Goal: Information Seeking & Learning: Learn about a topic

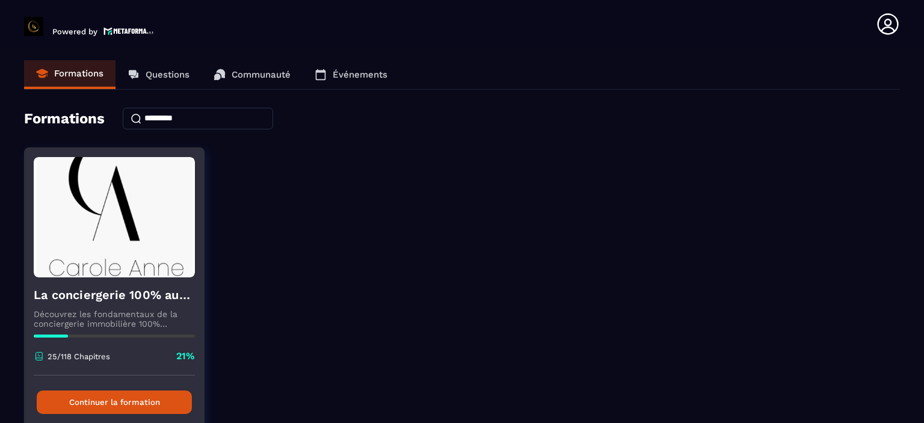
click at [79, 399] on button "Continuer la formation" at bounding box center [114, 401] width 155 height 23
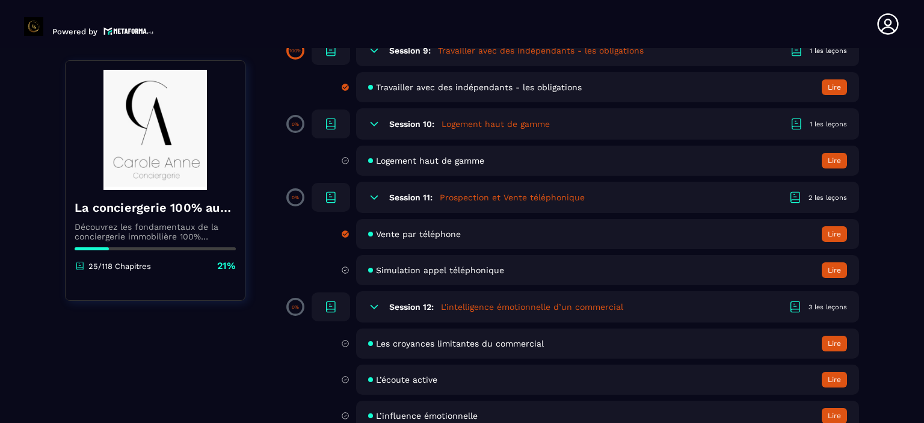
scroll to position [1299, 0]
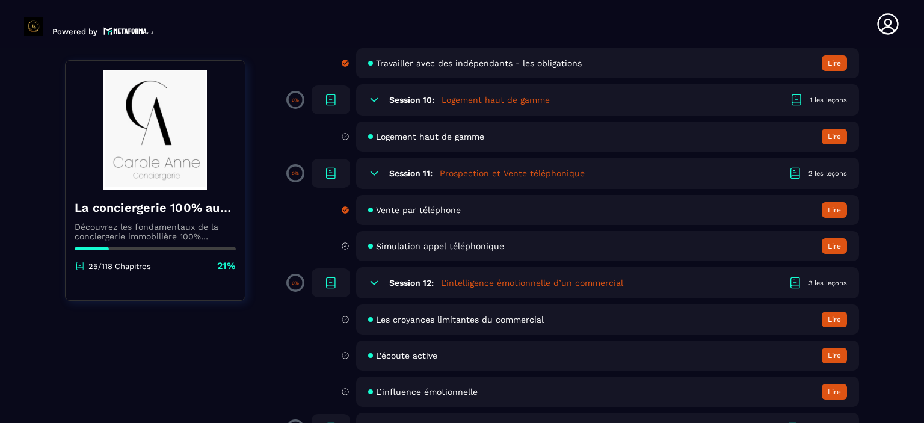
click at [840, 144] on button "Lire" at bounding box center [834, 137] width 25 height 16
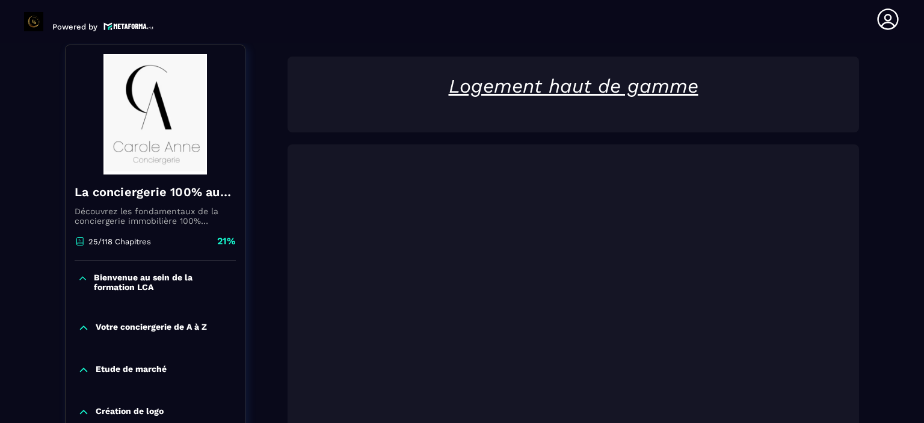
scroll to position [125, 0]
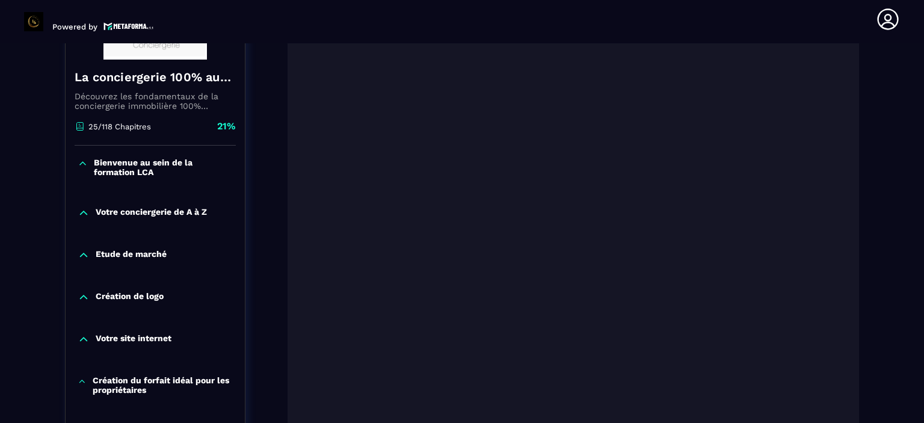
scroll to position [245, 0]
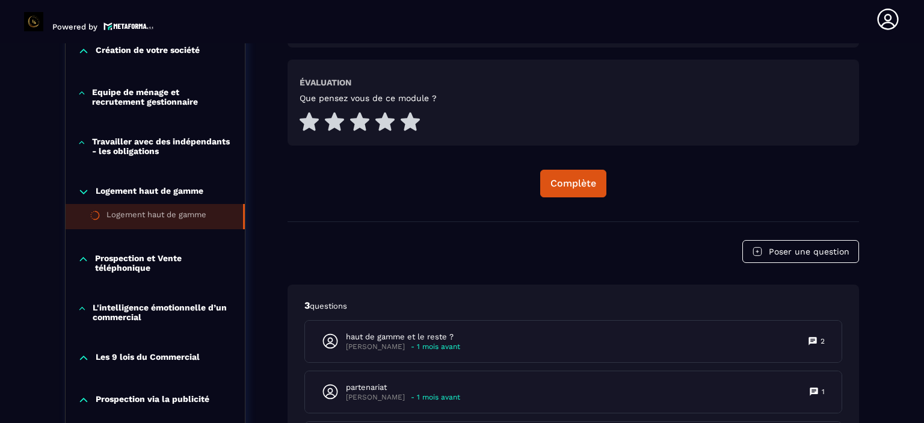
scroll to position [654, 0]
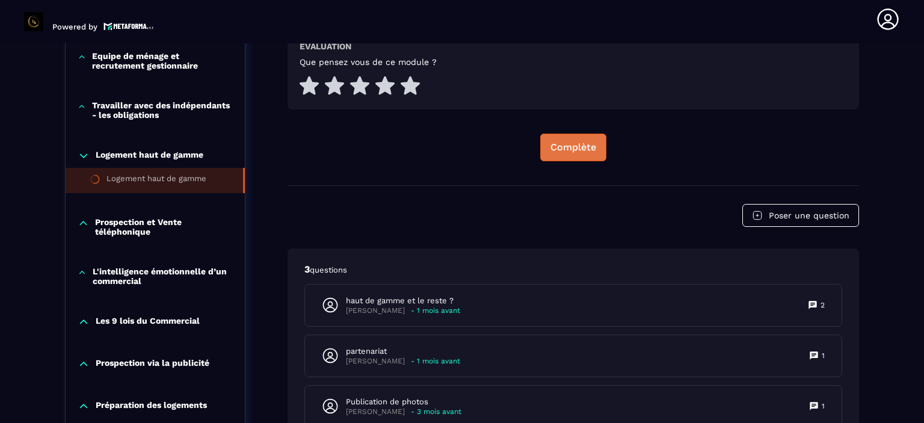
click at [568, 149] on div "Complète" at bounding box center [573, 147] width 46 height 12
click at [84, 221] on icon at bounding box center [83, 223] width 11 height 12
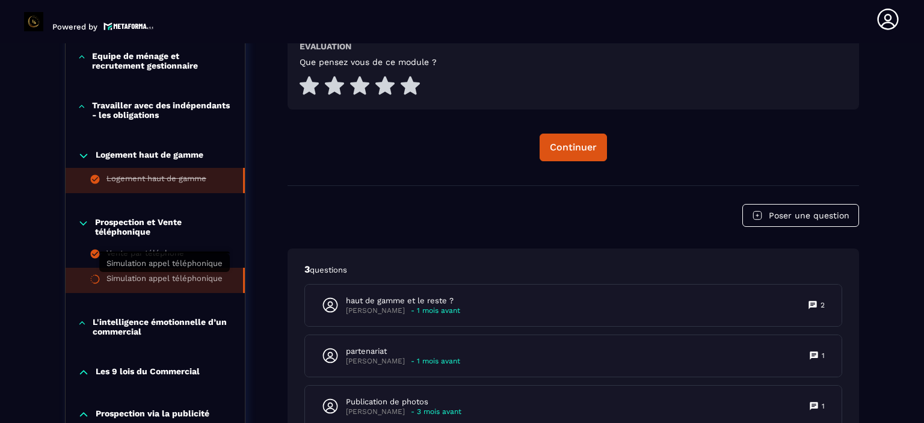
click at [120, 281] on div "Simulation appel téléphonique" at bounding box center [164, 280] width 116 height 13
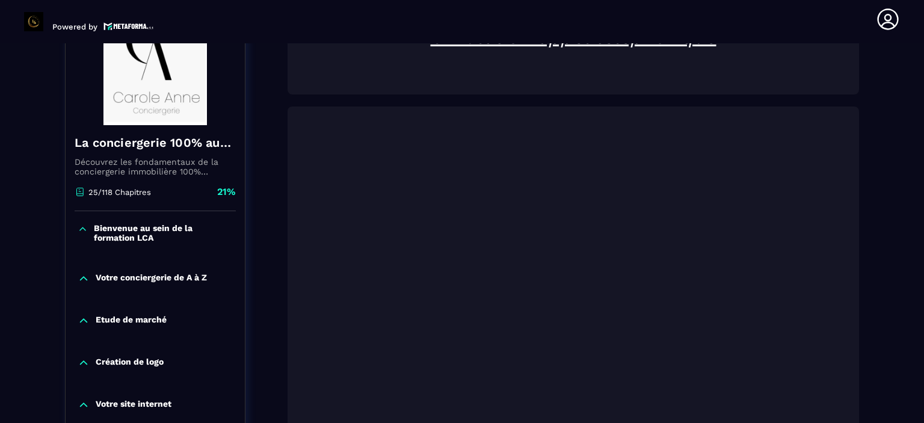
scroll to position [125, 0]
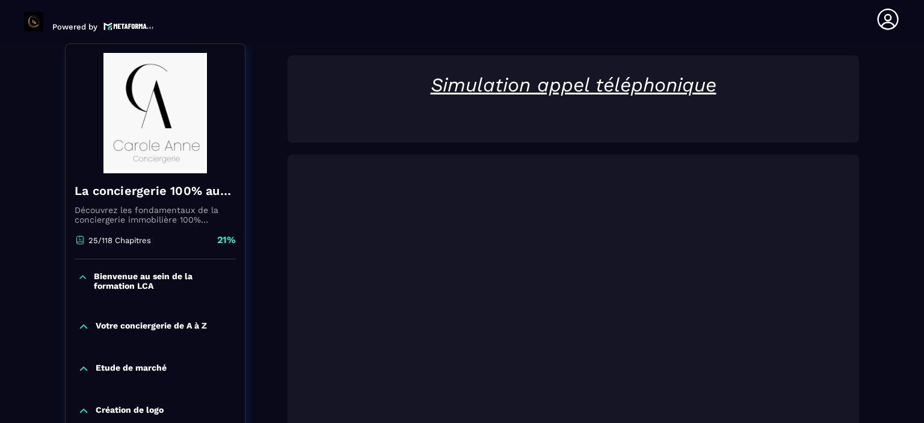
click at [902, 255] on section "Formations Questions Communauté Événements Formations / La conciergerie 100% au…" at bounding box center [462, 233] width 924 height 380
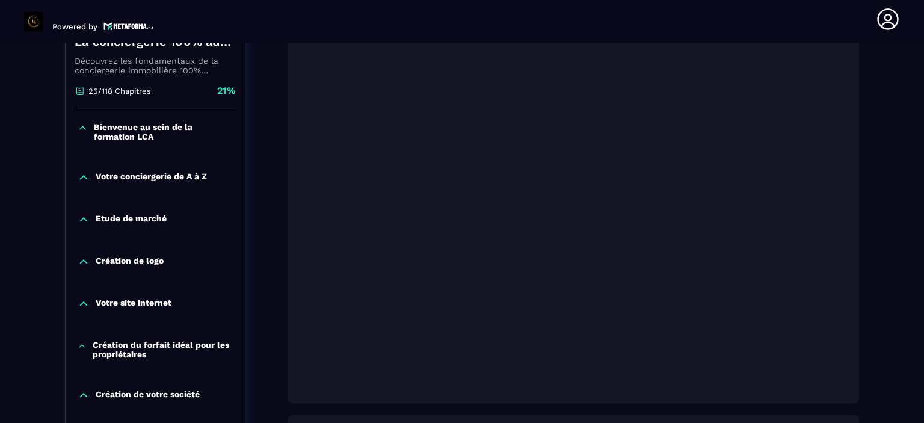
scroll to position [294, 0]
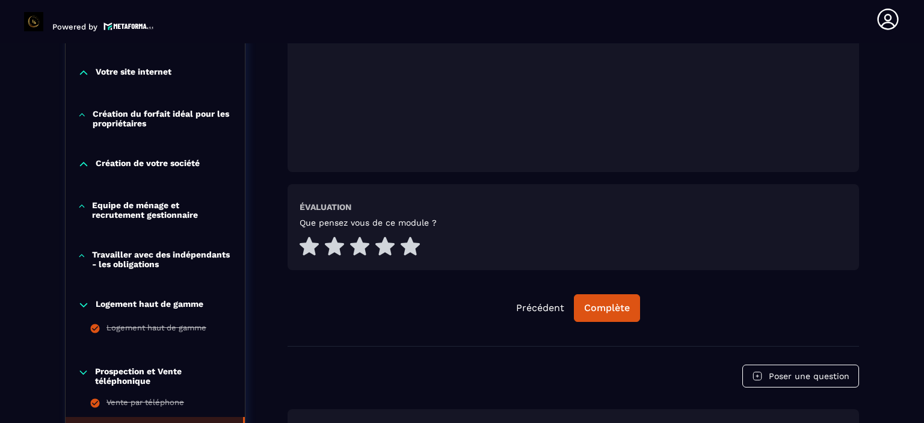
scroll to position [510, 0]
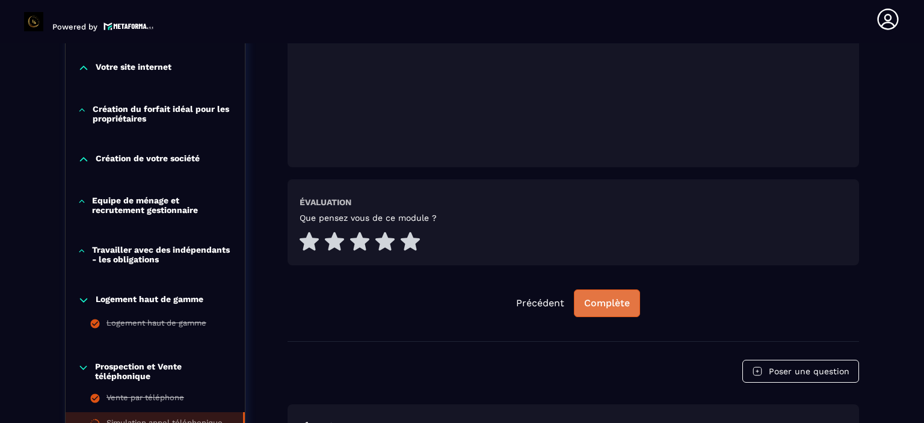
click at [606, 299] on div "Complète" at bounding box center [607, 303] width 46 height 12
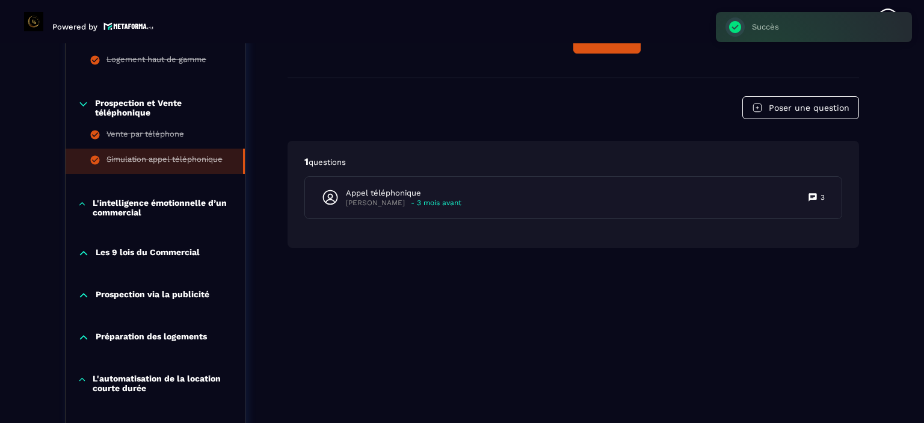
scroll to position [799, 0]
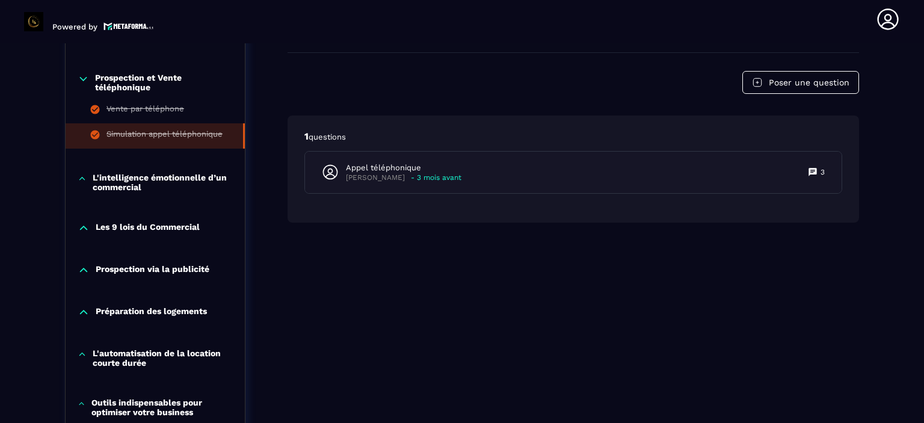
click at [87, 176] on icon at bounding box center [82, 179] width 9 height 12
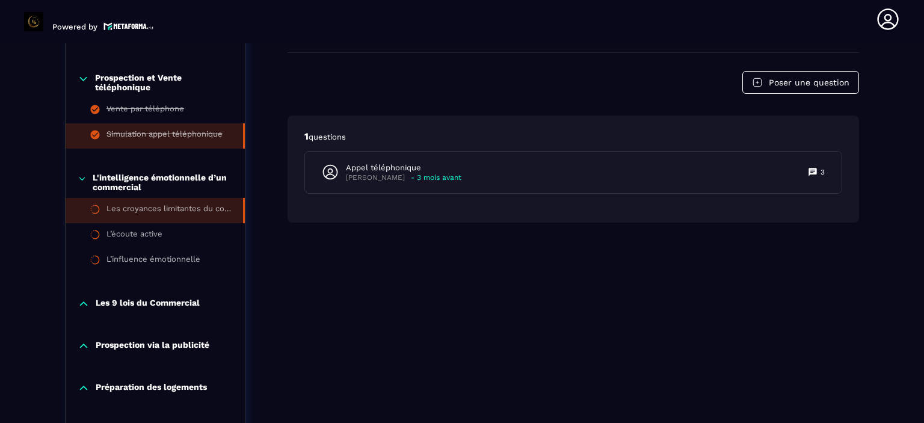
click at [131, 212] on div "Les croyances limitantes du commercial" at bounding box center [168, 210] width 125 height 13
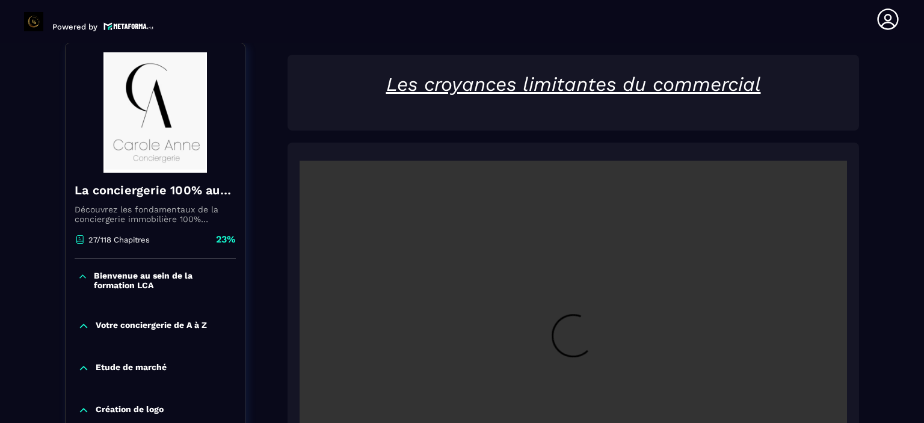
scroll to position [125, 0]
click at [909, 188] on section "Formations Questions Communauté Événements Formations / La conciergerie 100% au…" at bounding box center [462, 233] width 924 height 380
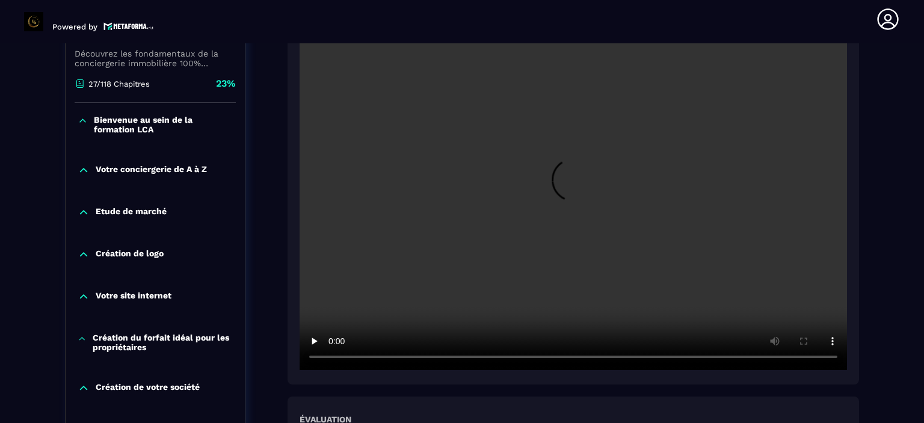
scroll to position [294, 0]
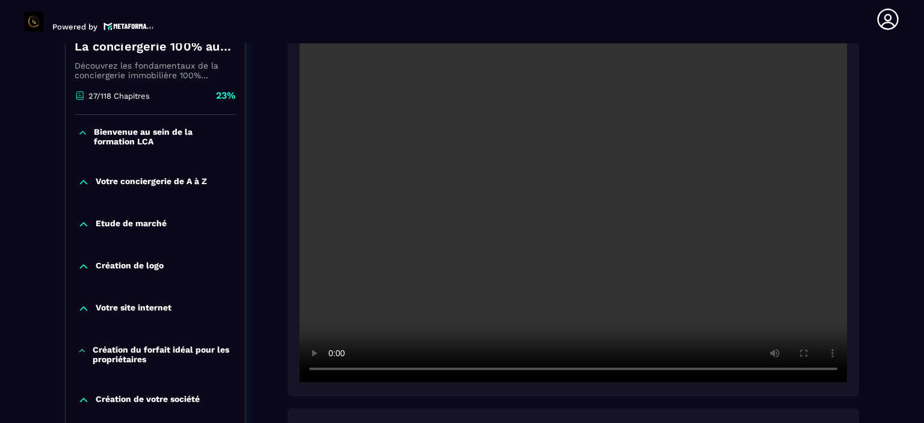
scroll to position [245, 0]
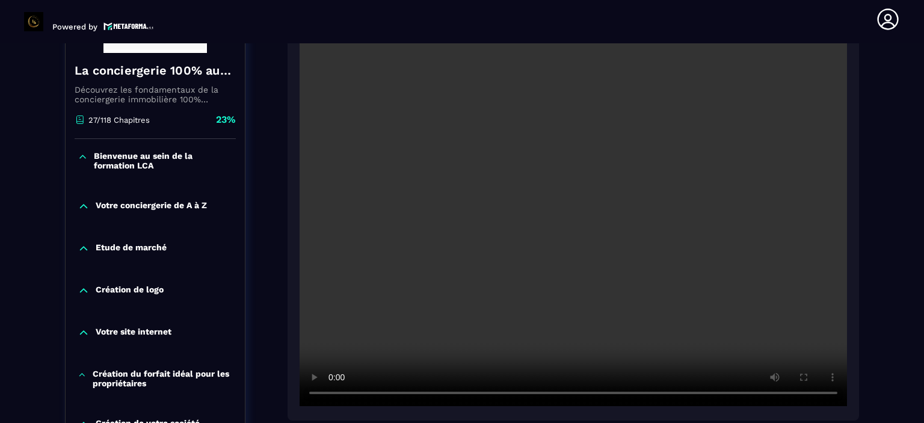
click at [903, 249] on section "Formations Questions Communauté Événements Formations / La conciergerie 100% au…" at bounding box center [462, 233] width 924 height 380
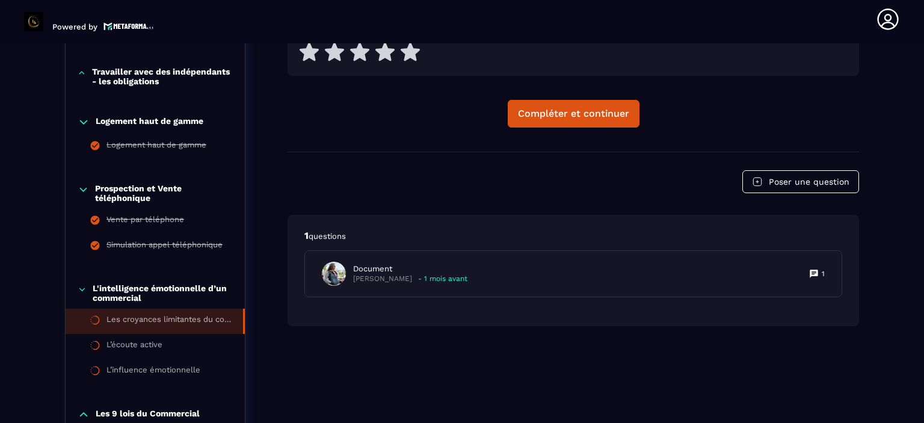
scroll to position [702, 0]
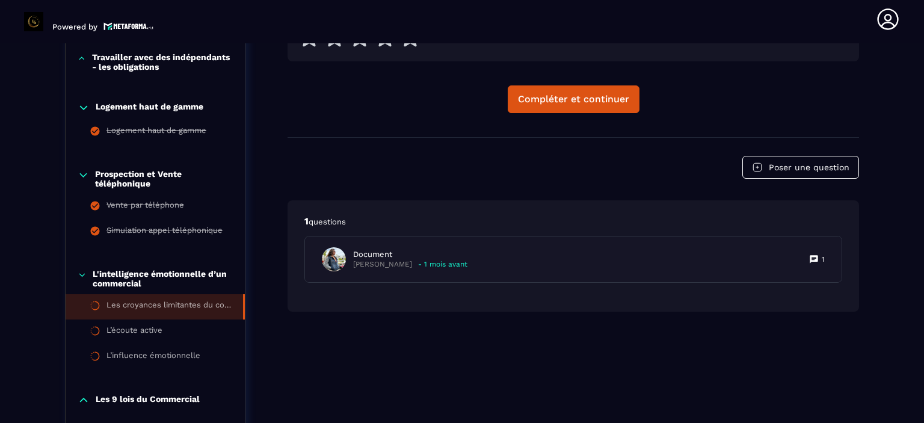
click at [84, 107] on icon at bounding box center [84, 108] width 12 height 12
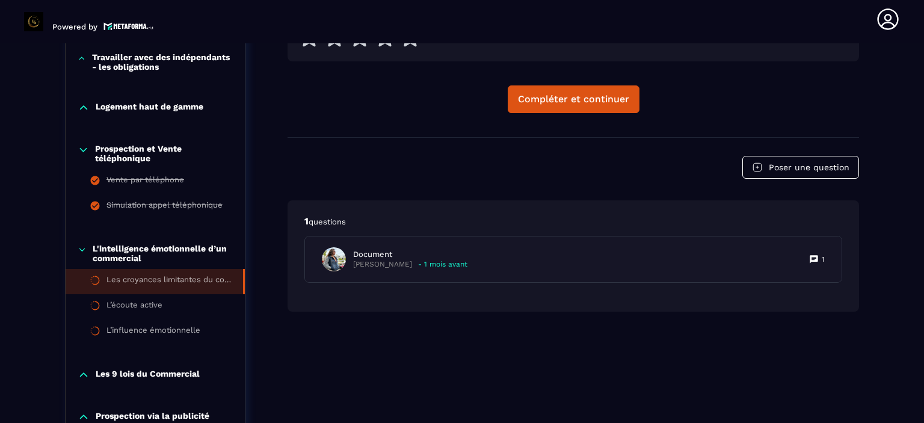
click at [80, 148] on icon at bounding box center [83, 150] width 7 height 4
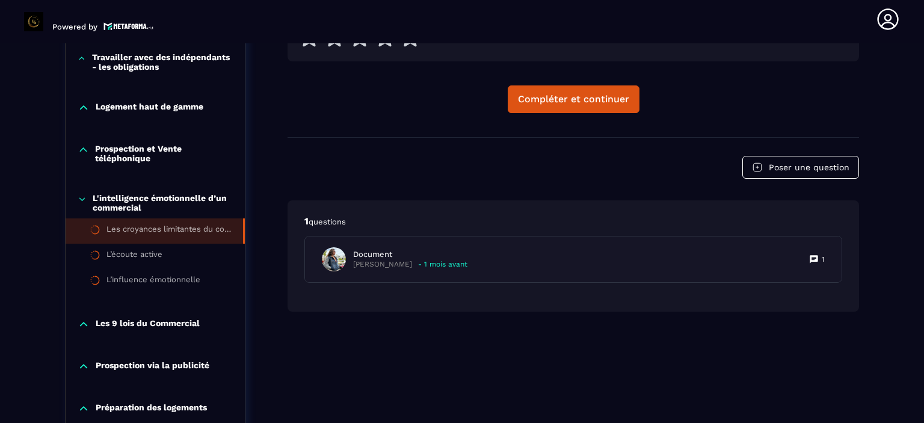
click at [79, 57] on icon at bounding box center [82, 58] width 8 height 12
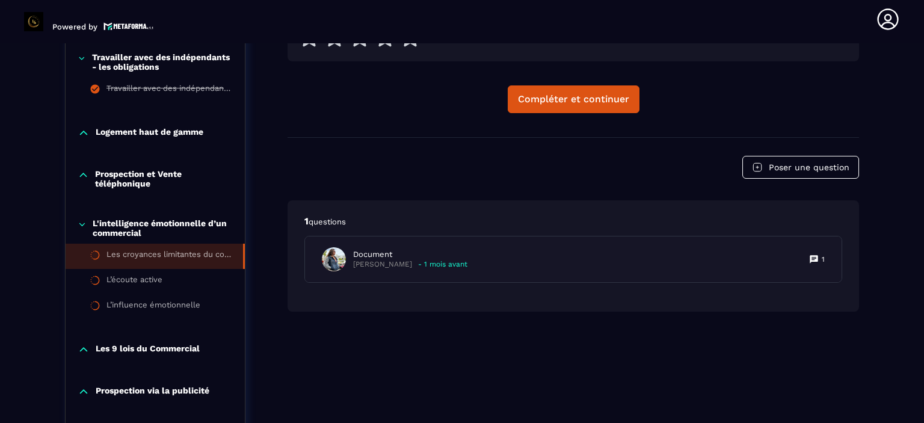
click at [79, 57] on icon at bounding box center [82, 58] width 8 height 12
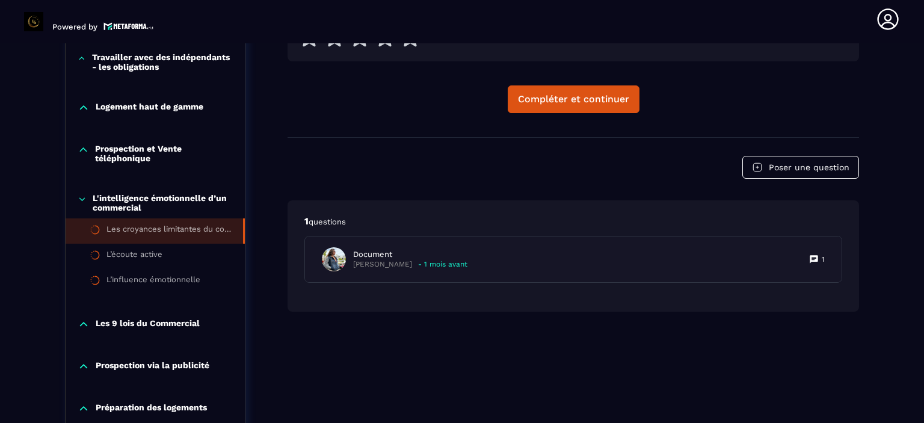
click at [79, 322] on icon at bounding box center [84, 324] width 12 height 12
click at [80, 322] on icon at bounding box center [83, 324] width 7 height 4
click at [576, 103] on div "Compléter et continuer" at bounding box center [573, 99] width 111 height 12
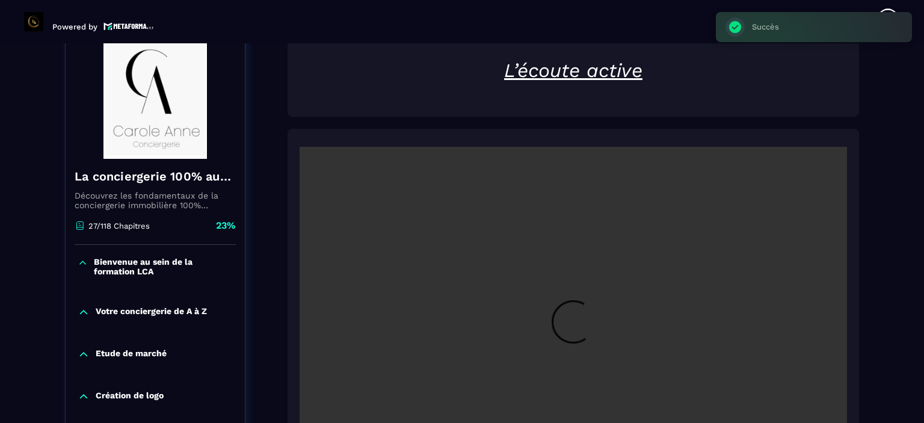
scroll to position [125, 0]
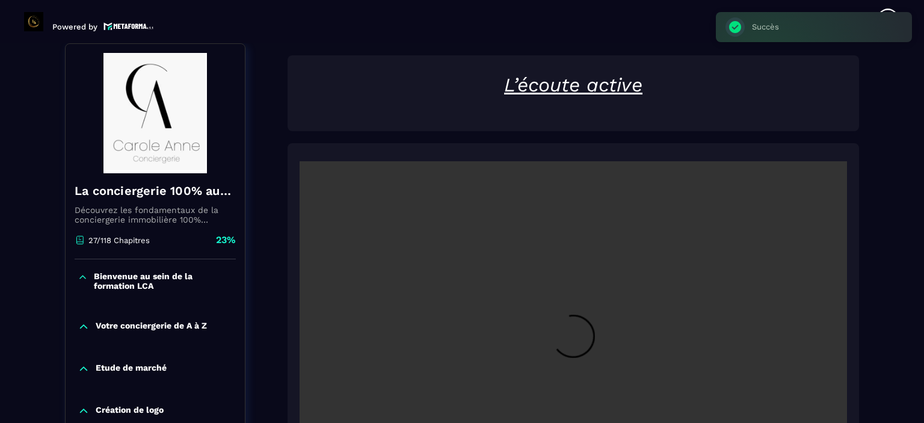
click at [903, 176] on section "Formations Questions Communauté Événements Formations / La conciergerie 100% au…" at bounding box center [462, 233] width 924 height 380
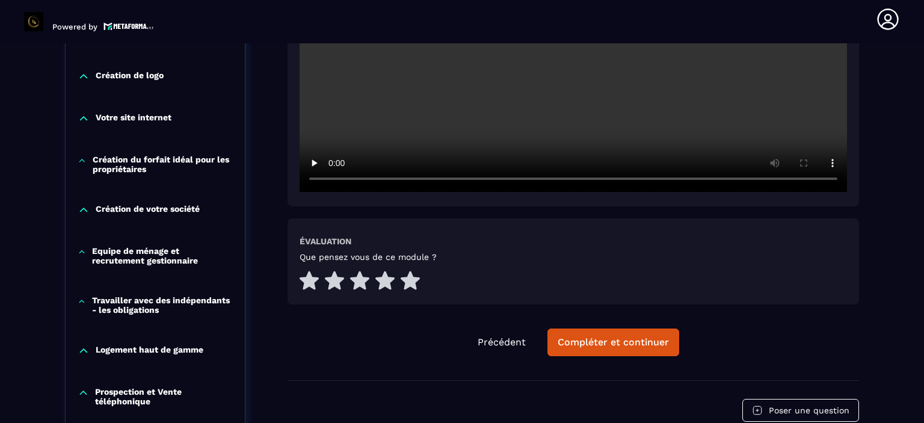
scroll to position [462, 0]
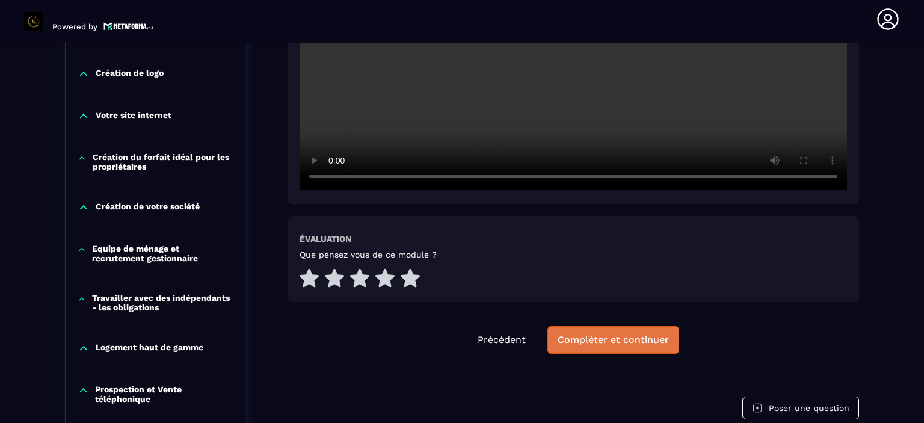
click at [606, 339] on div "Compléter et continuer" at bounding box center [613, 340] width 111 height 12
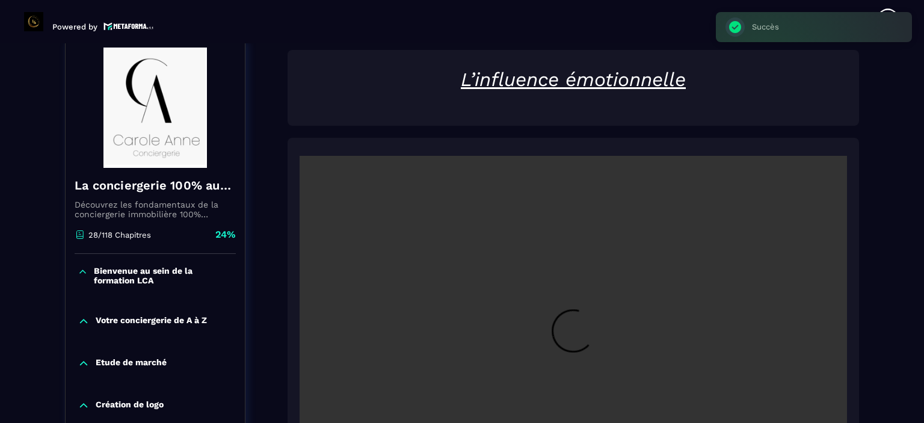
scroll to position [125, 0]
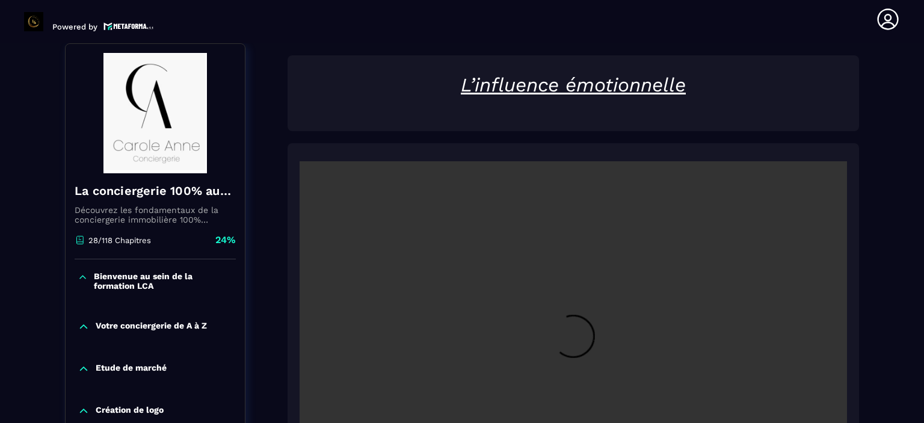
click at [900, 194] on section "Formations Questions Communauté Événements Formations / La conciergerie 100% au…" at bounding box center [462, 233] width 924 height 380
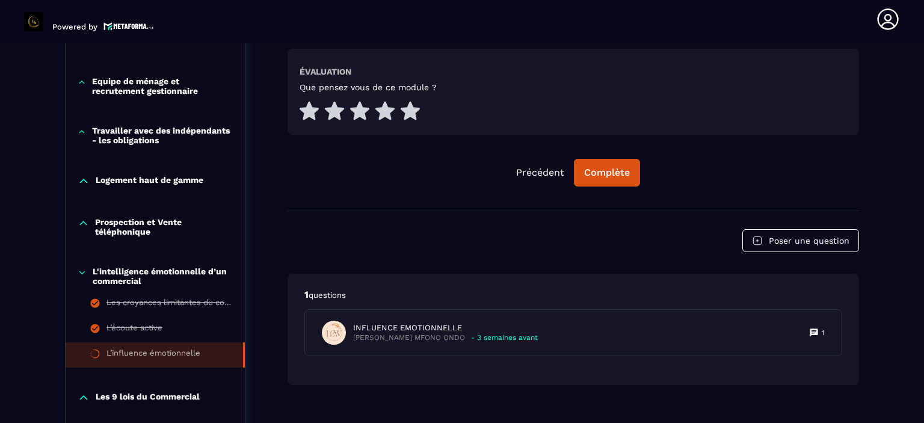
scroll to position [630, 0]
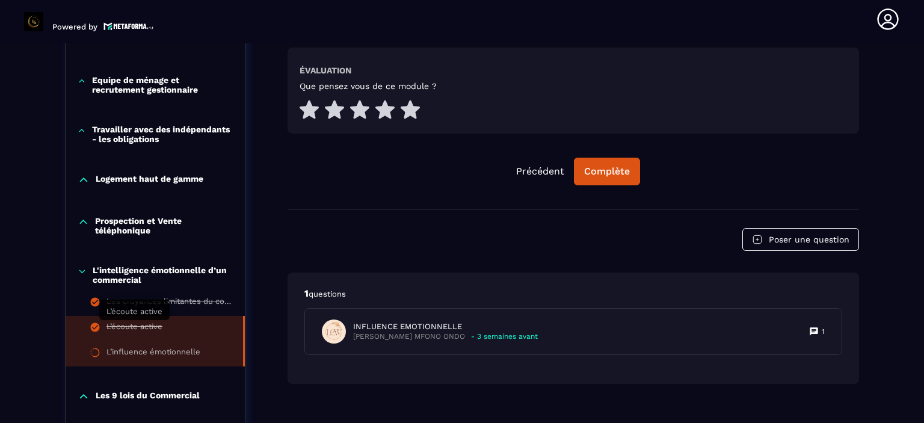
click at [135, 324] on div "L’écoute active" at bounding box center [134, 328] width 56 height 13
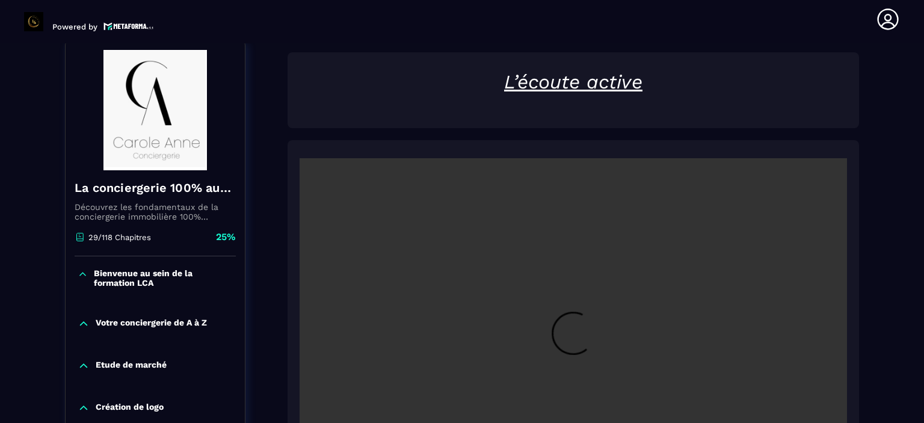
scroll to position [125, 0]
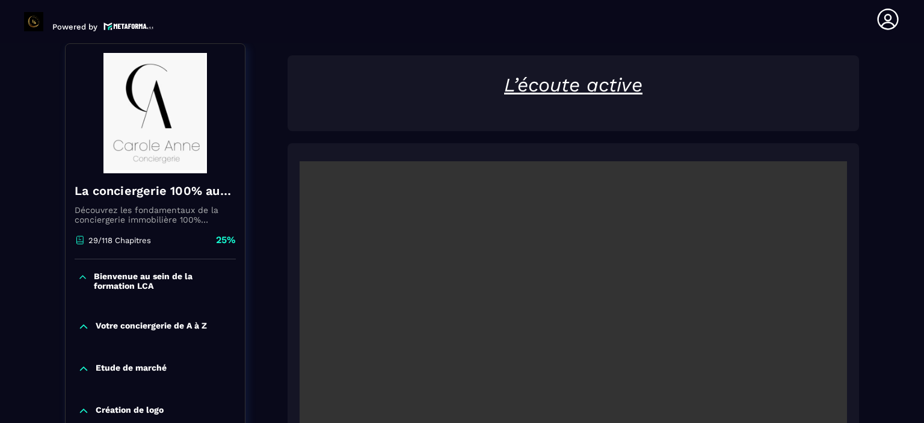
click at [599, 297] on video at bounding box center [573, 343] width 547 height 365
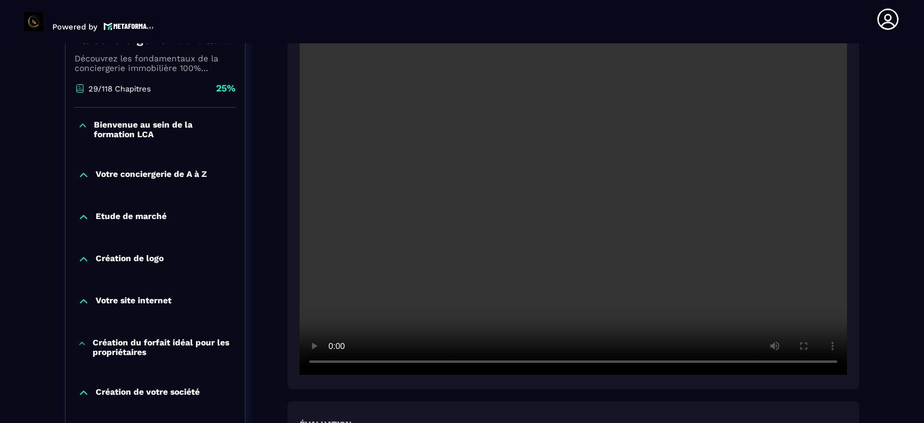
scroll to position [390, 0]
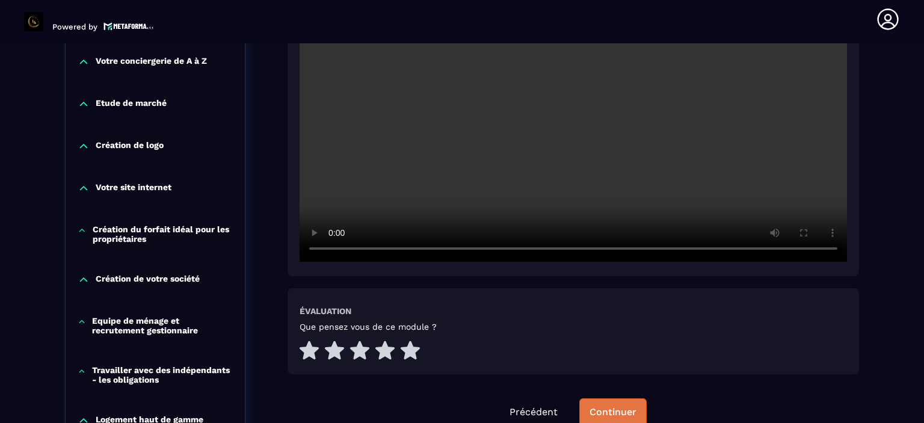
click at [594, 401] on button "Continuer" at bounding box center [612, 412] width 67 height 28
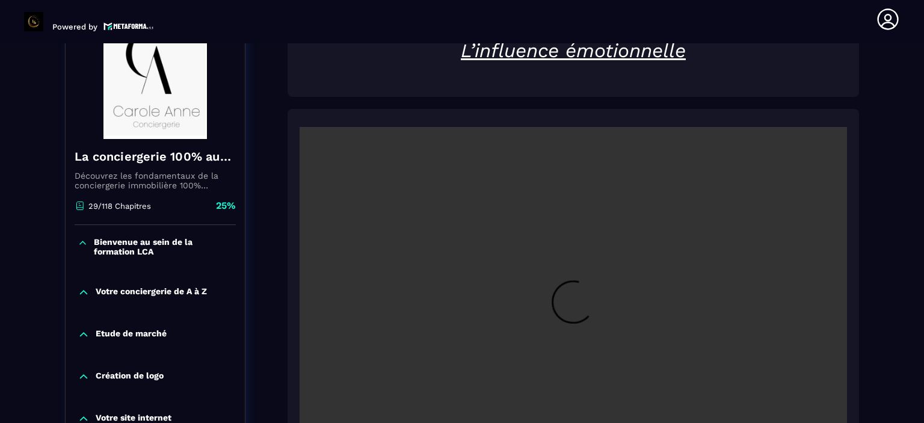
scroll to position [125, 0]
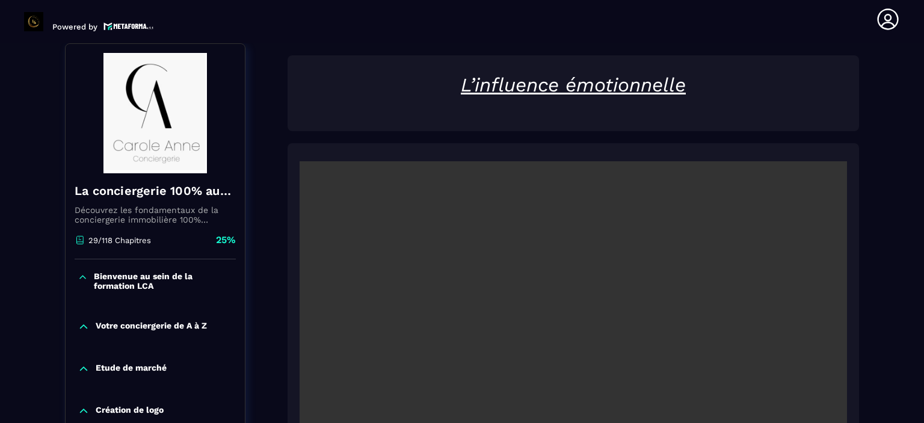
click at [621, 311] on video at bounding box center [573, 343] width 547 height 365
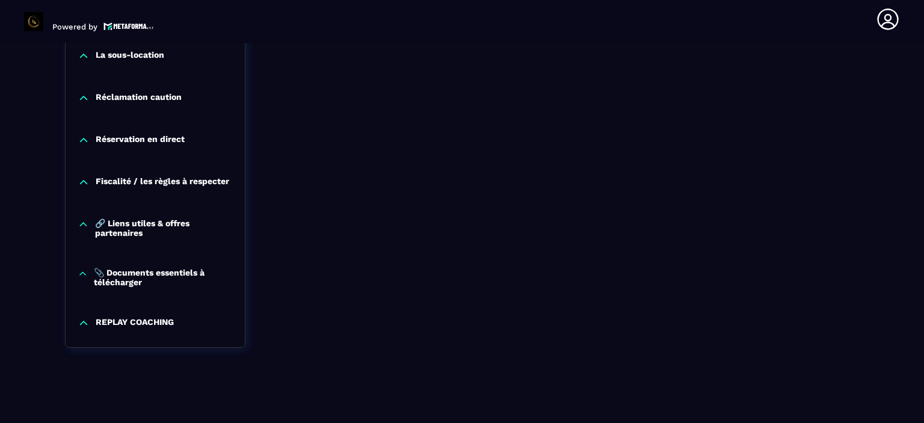
scroll to position [1256, 0]
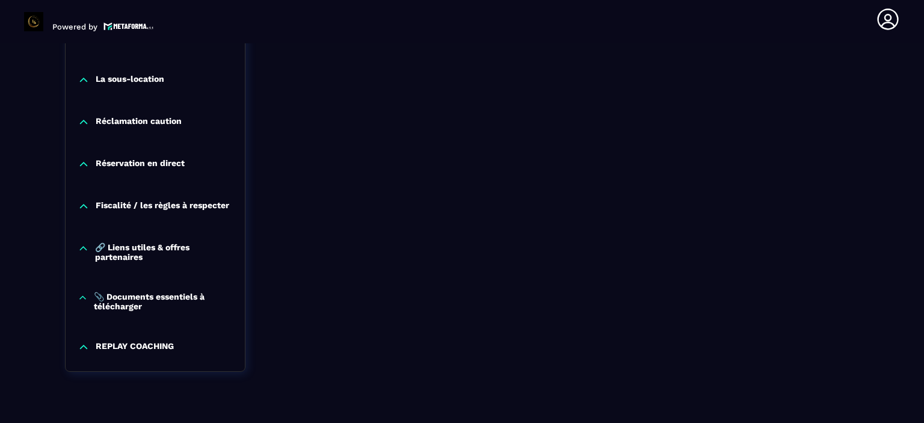
click at [91, 348] on div "REPLAY COACHING" at bounding box center [155, 347] width 179 height 12
click at [81, 298] on icon at bounding box center [83, 298] width 10 height 12
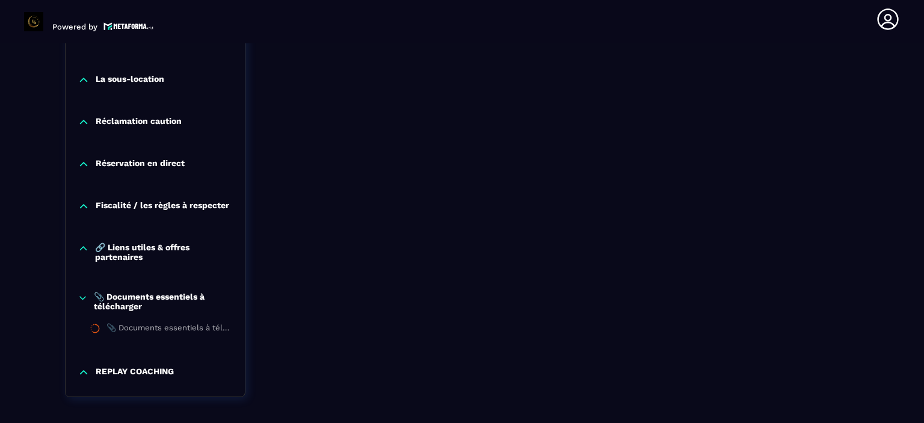
click at [81, 298] on icon at bounding box center [83, 298] width 10 height 12
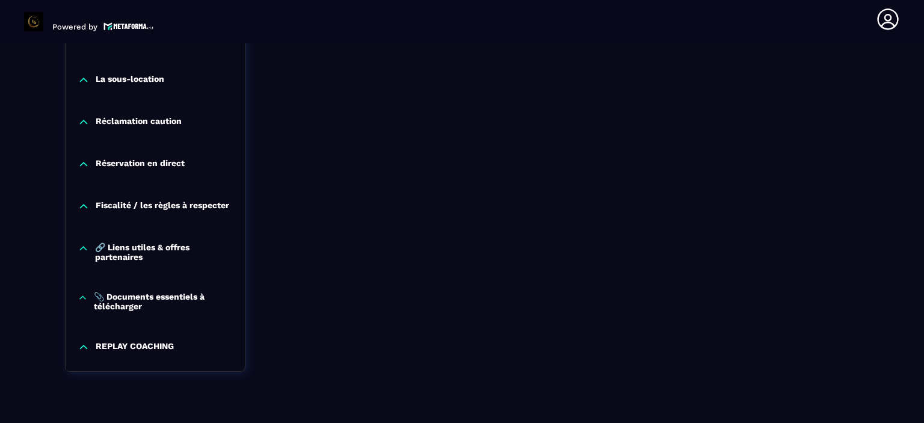
click at [78, 250] on icon at bounding box center [83, 248] width 11 height 12
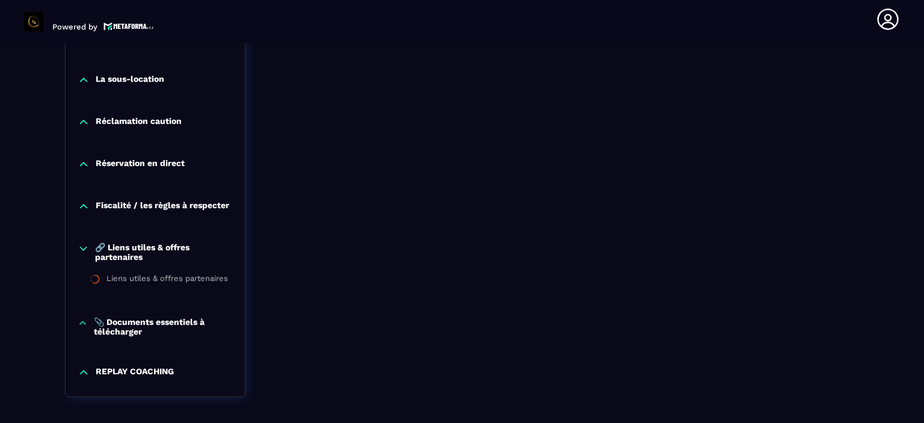
click at [78, 250] on icon at bounding box center [83, 248] width 11 height 12
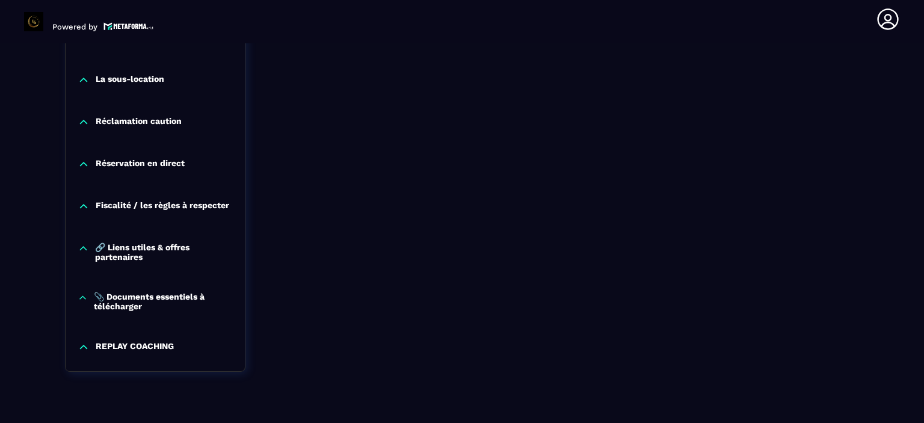
click at [83, 205] on icon at bounding box center [84, 206] width 12 height 12
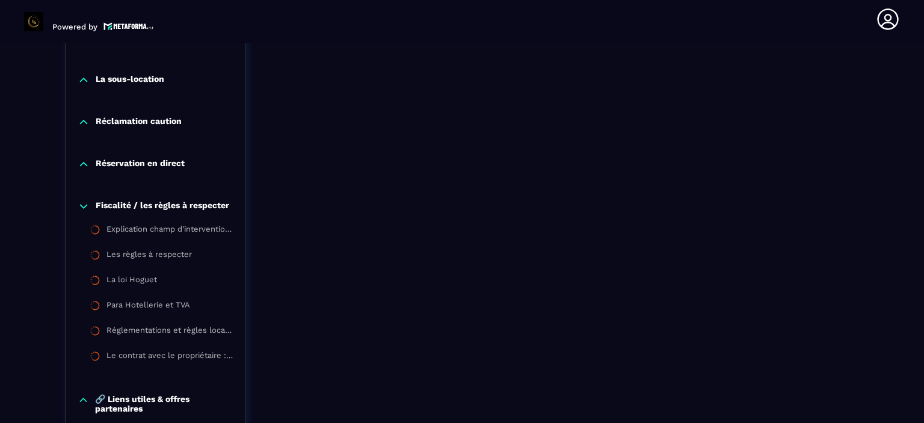
click at [83, 205] on icon at bounding box center [84, 206] width 12 height 12
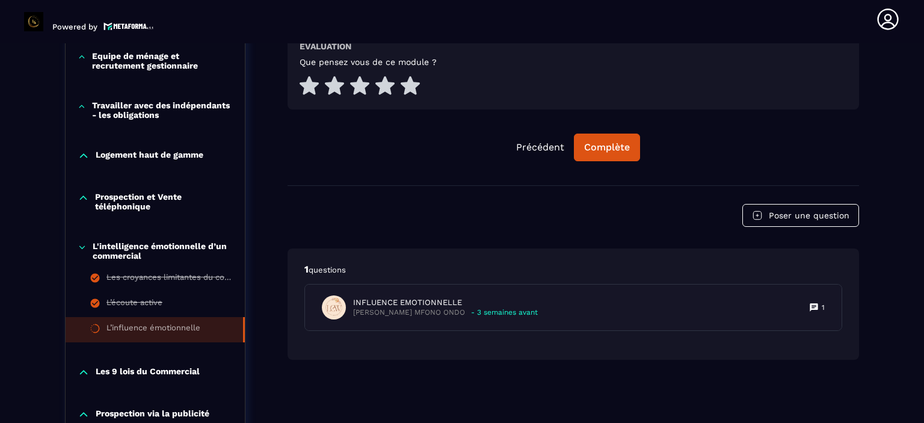
scroll to position [654, 0]
click at [595, 146] on div "Complète" at bounding box center [607, 147] width 46 height 12
click at [83, 248] on icon at bounding box center [82, 247] width 9 height 12
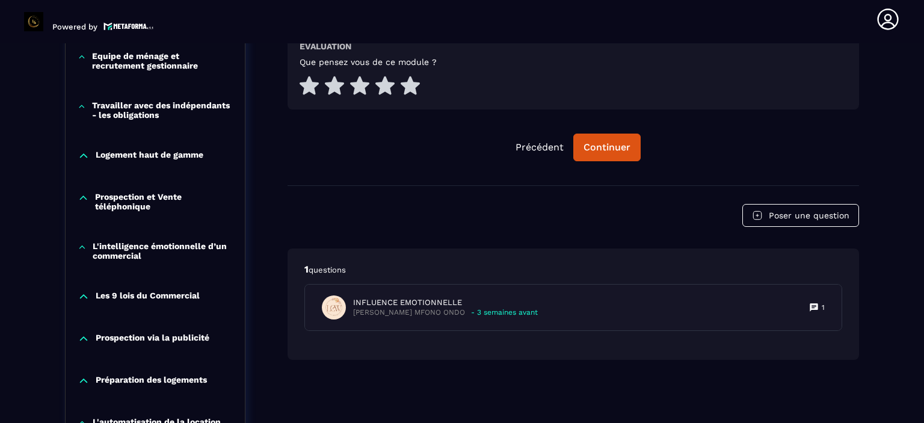
click at [84, 295] on icon at bounding box center [83, 297] width 7 height 4
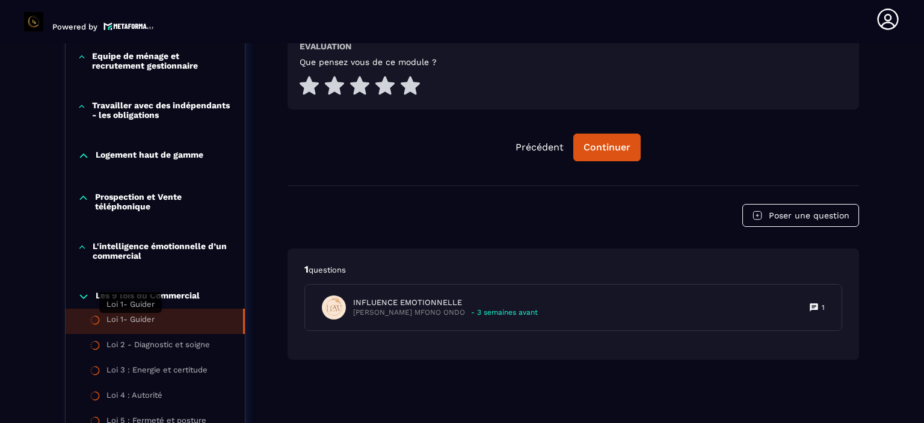
click at [123, 316] on div "Loi 1- Guider" at bounding box center [130, 321] width 48 height 13
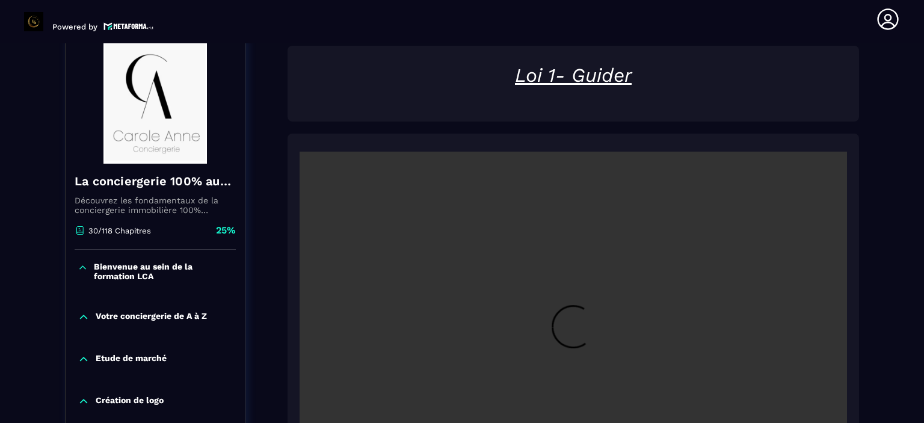
scroll to position [125, 0]
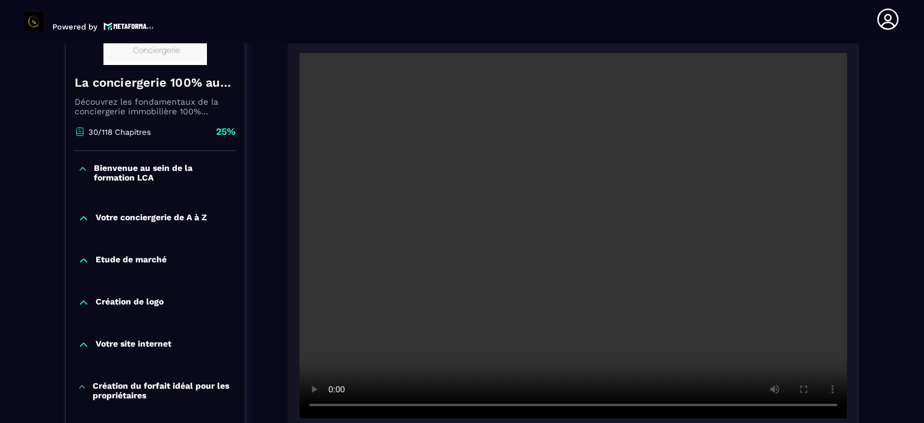
scroll to position [269, 0]
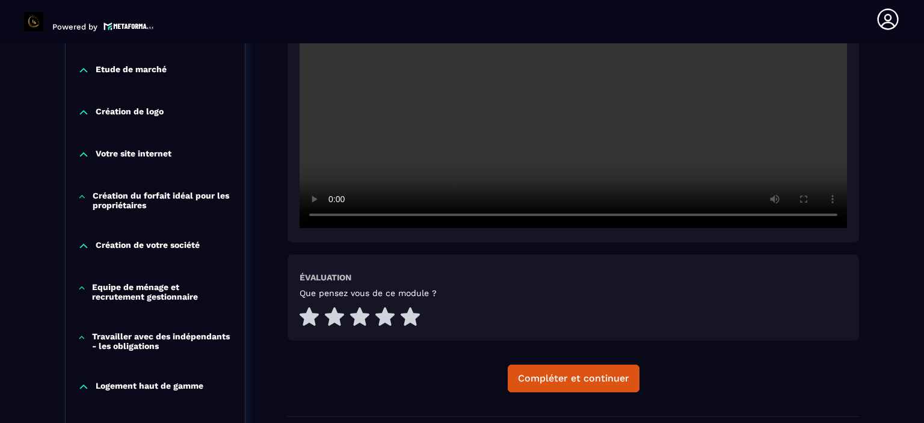
scroll to position [438, 0]
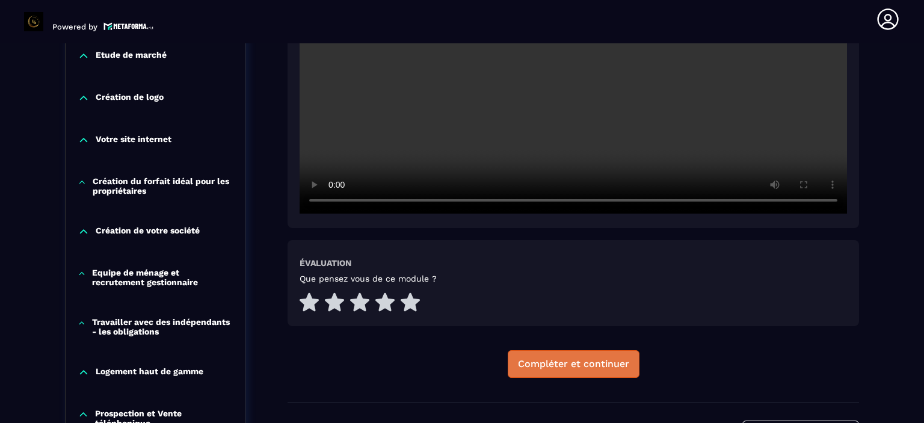
click at [556, 363] on div "Compléter et continuer" at bounding box center [573, 364] width 111 height 12
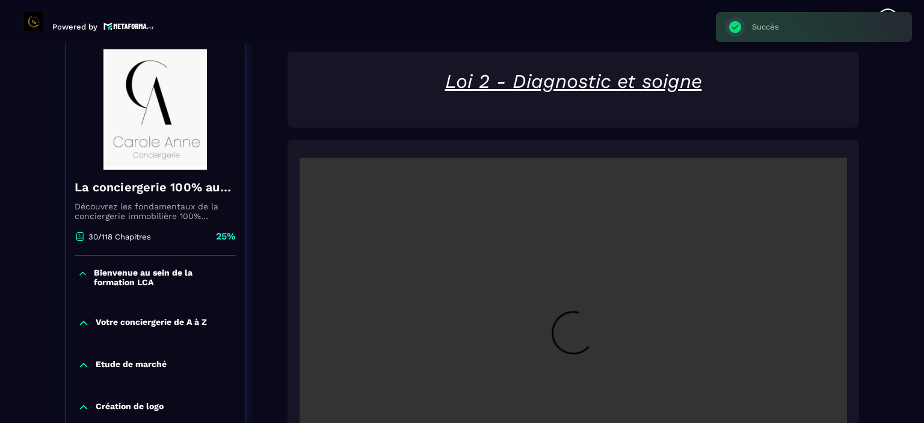
scroll to position [125, 0]
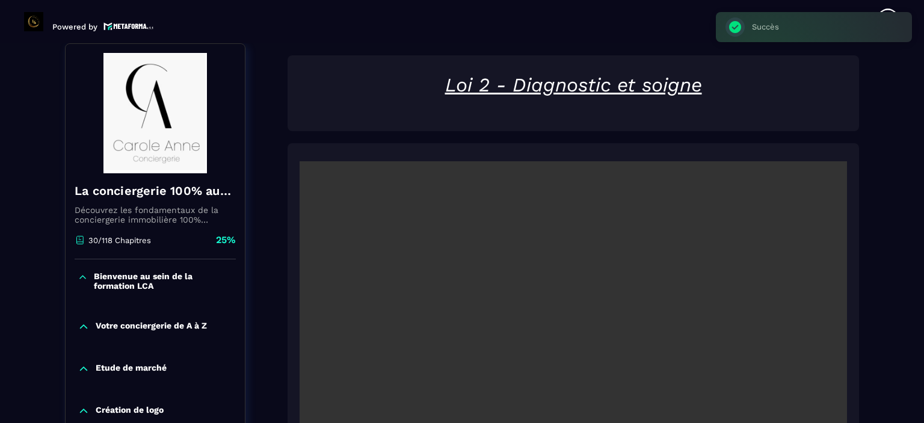
click at [508, 276] on video at bounding box center [573, 343] width 547 height 365
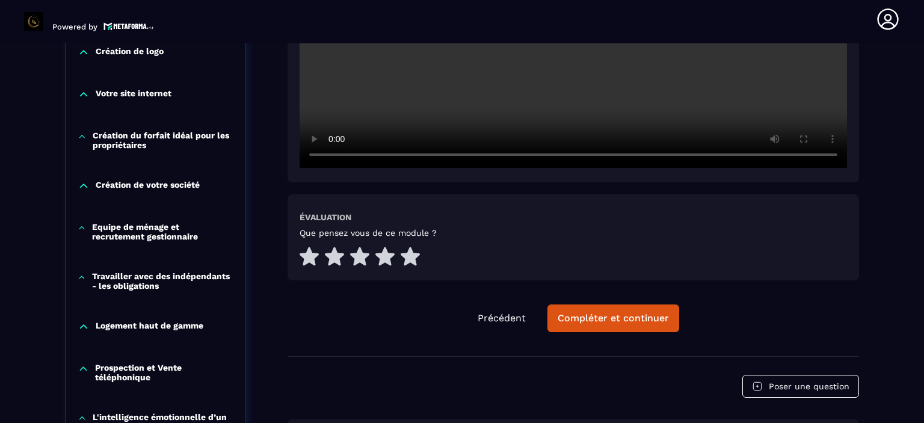
scroll to position [486, 0]
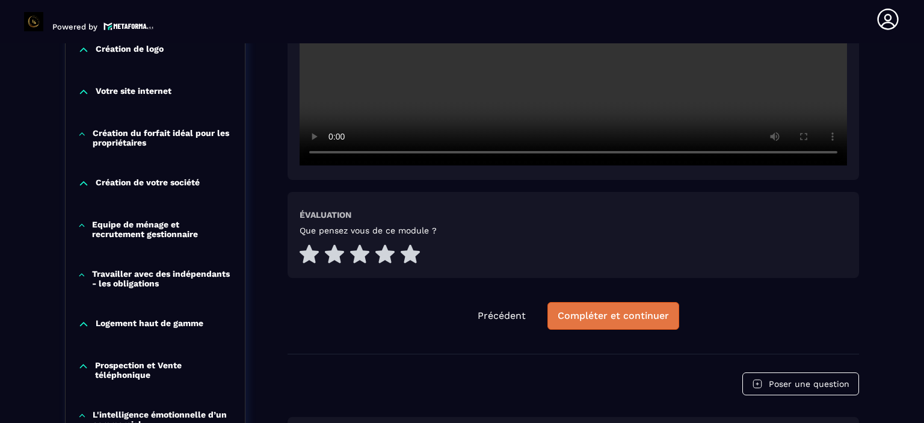
click at [573, 321] on div "Compléter et continuer" at bounding box center [613, 316] width 111 height 12
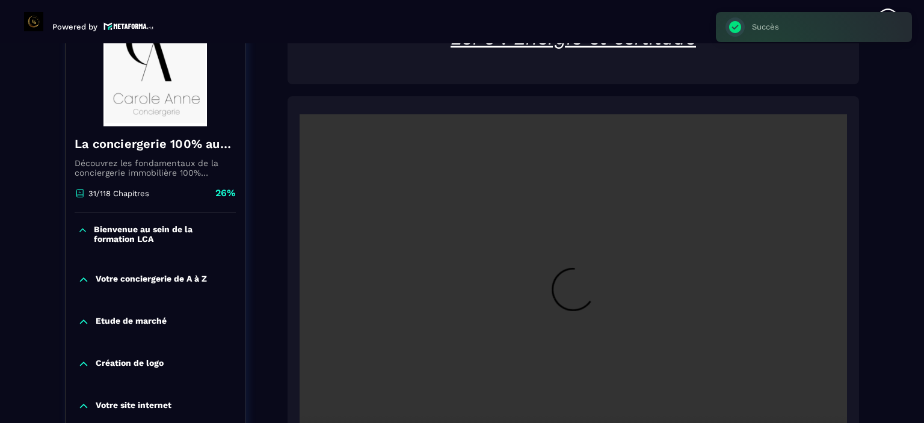
scroll to position [125, 0]
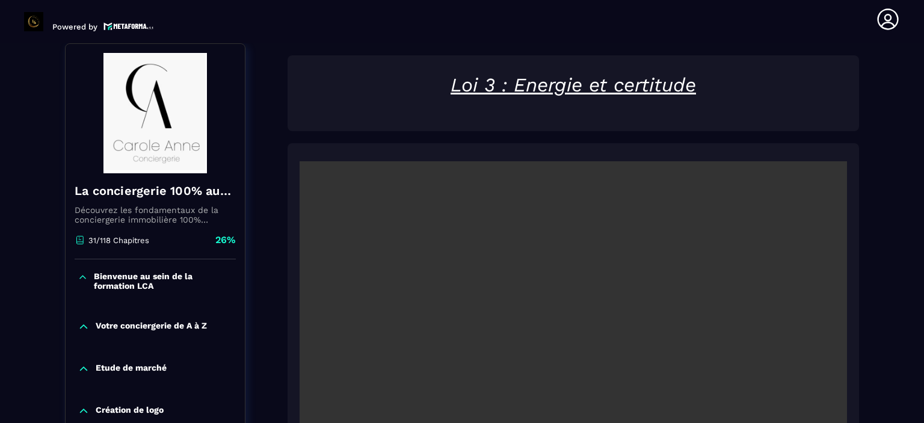
click at [573, 321] on video at bounding box center [573, 343] width 547 height 365
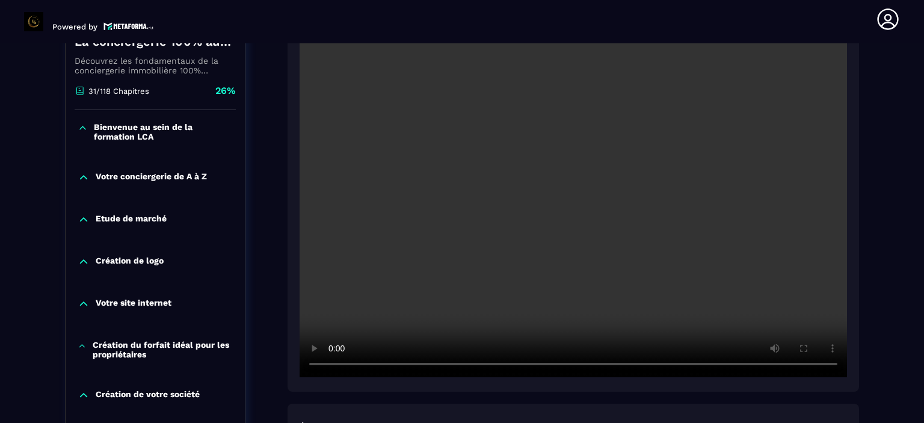
scroll to position [294, 0]
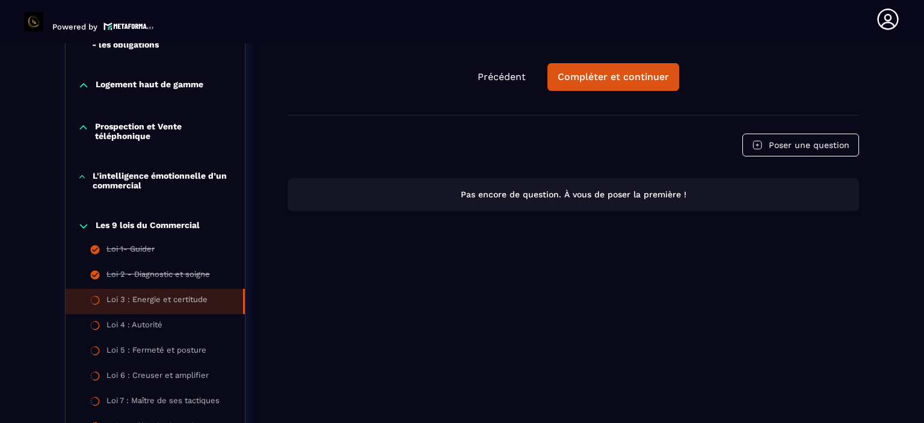
scroll to position [727, 0]
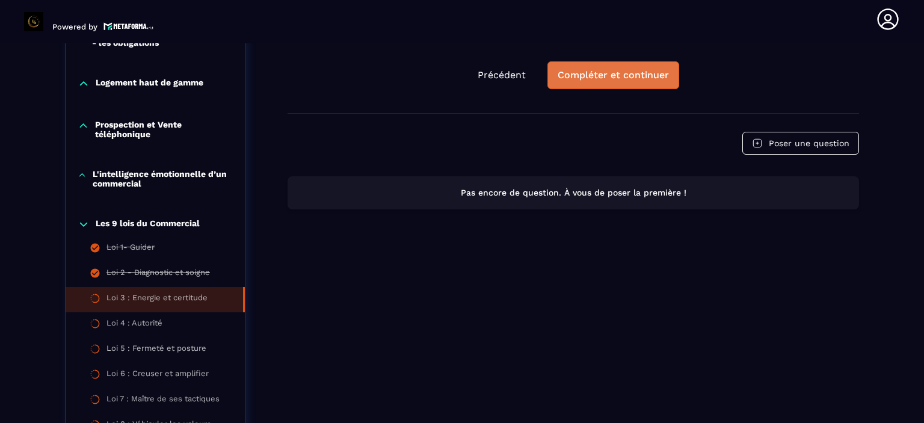
click at [618, 69] on div "Compléter et continuer" at bounding box center [613, 75] width 111 height 12
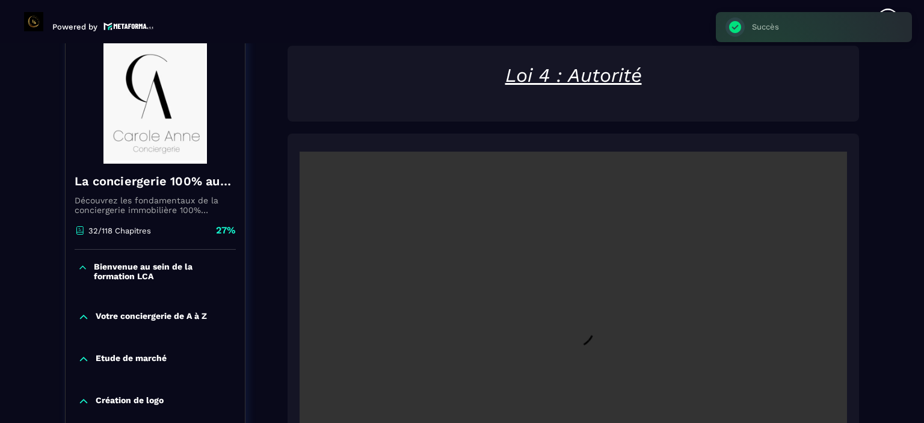
scroll to position [125, 0]
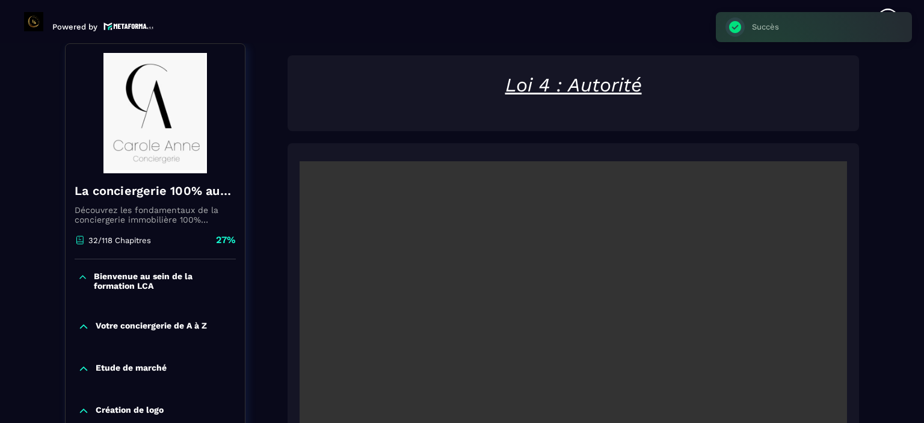
click at [532, 260] on video at bounding box center [573, 343] width 547 height 365
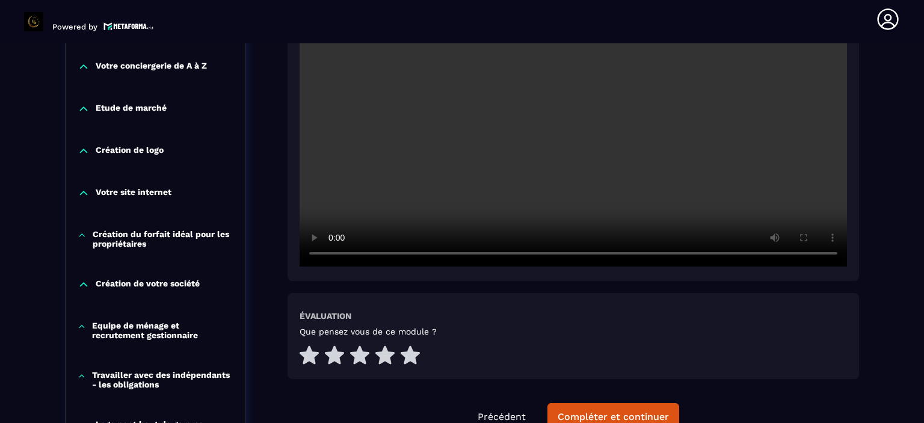
scroll to position [414, 0]
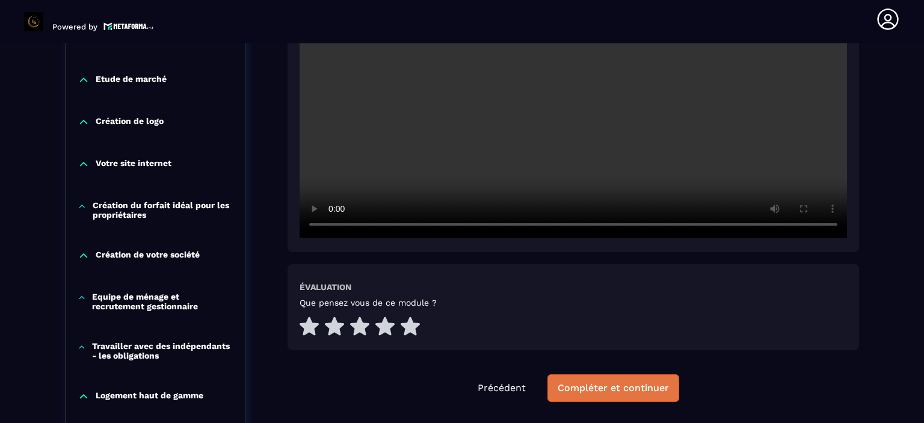
click at [623, 386] on div "Compléter et continuer" at bounding box center [613, 388] width 111 height 12
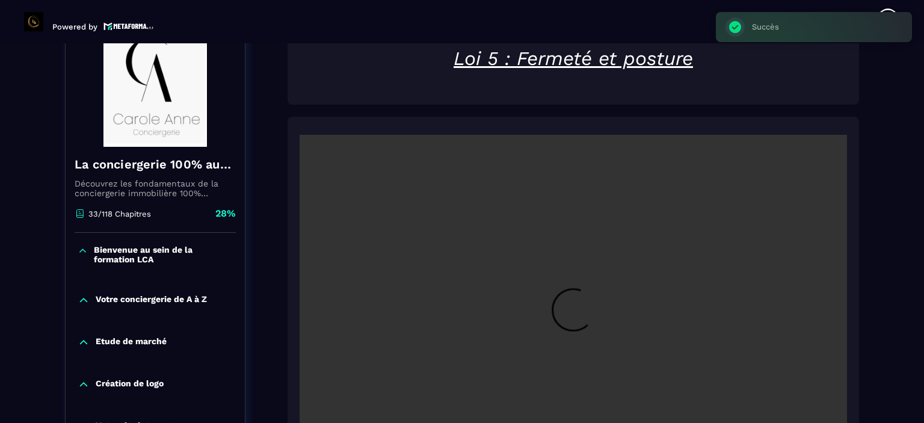
scroll to position [125, 0]
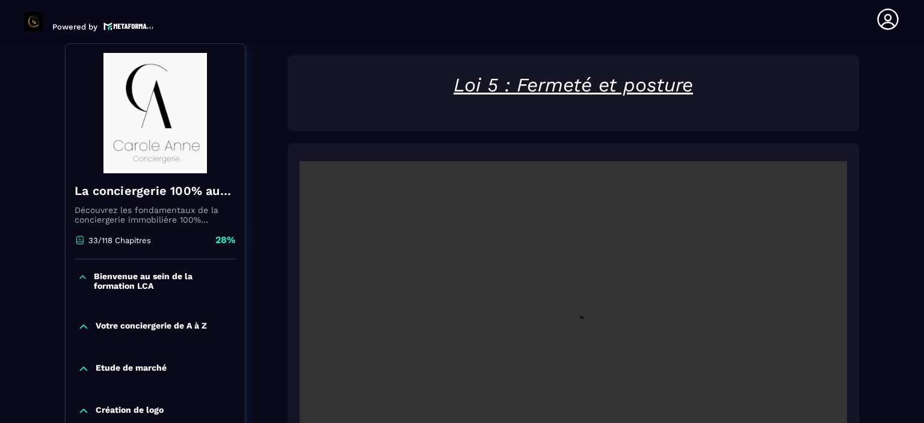
click at [623, 386] on video at bounding box center [573, 343] width 547 height 365
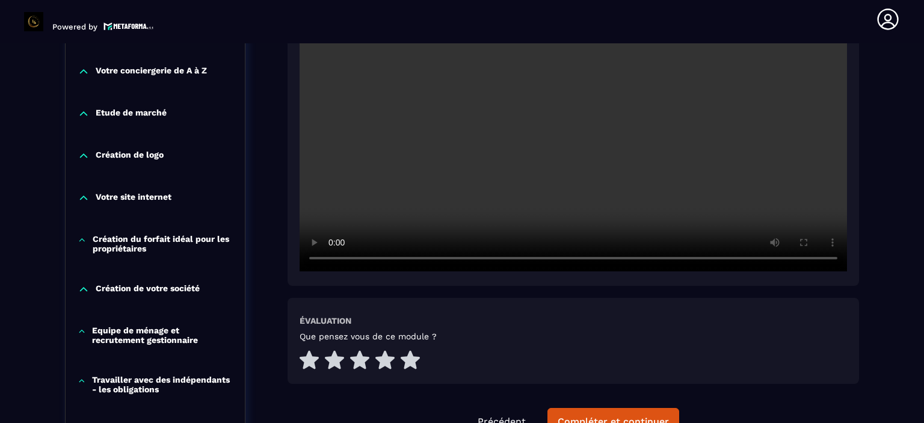
scroll to position [390, 0]
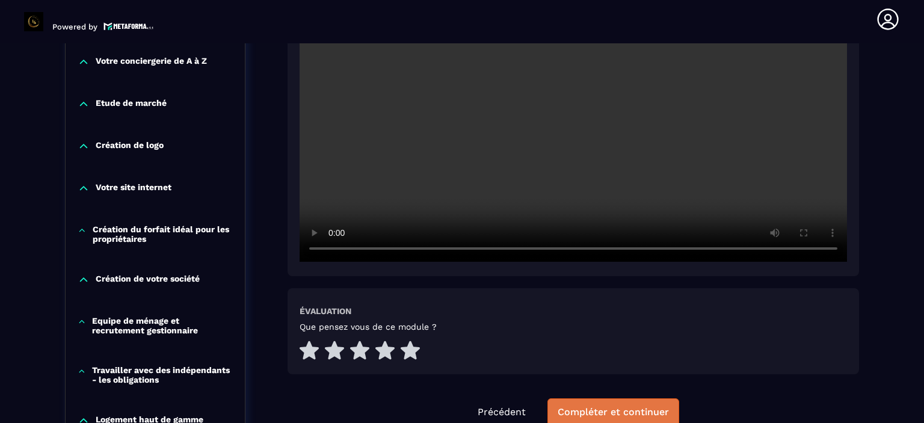
click at [580, 407] on div "Compléter et continuer" at bounding box center [613, 412] width 111 height 12
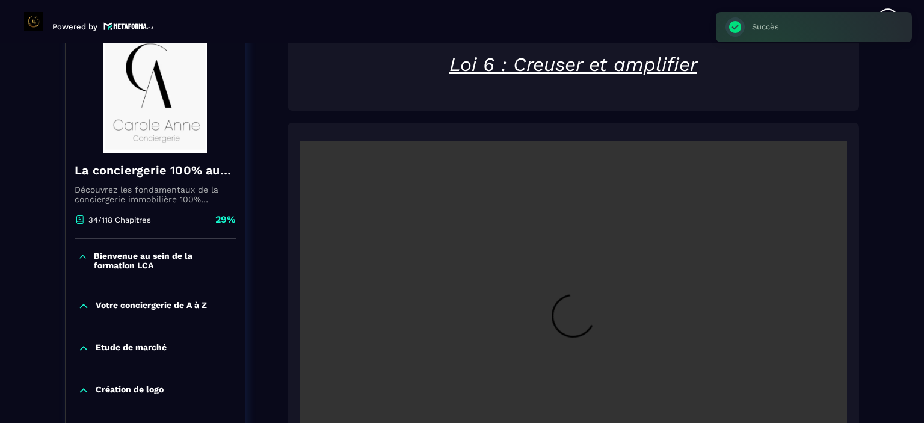
scroll to position [125, 0]
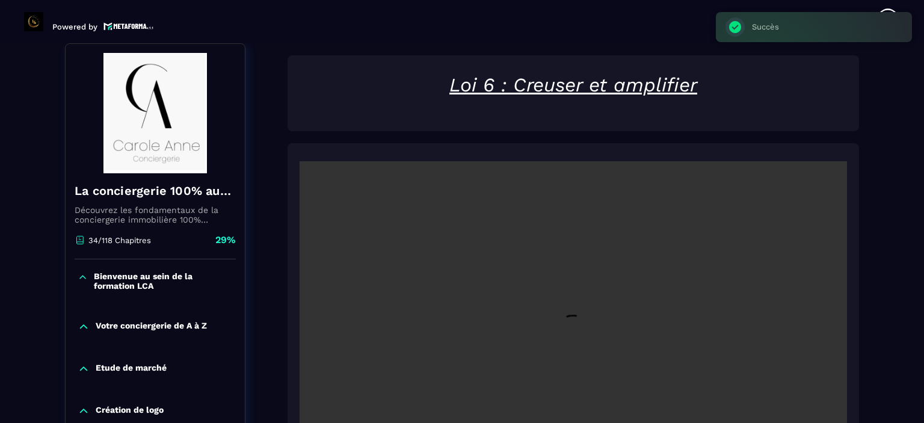
click at [580, 407] on video at bounding box center [573, 343] width 547 height 365
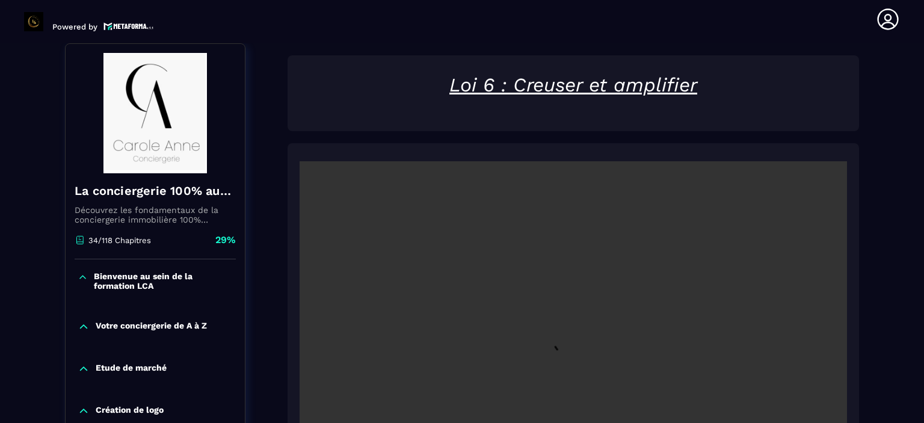
click at [842, 283] on video at bounding box center [573, 343] width 547 height 365
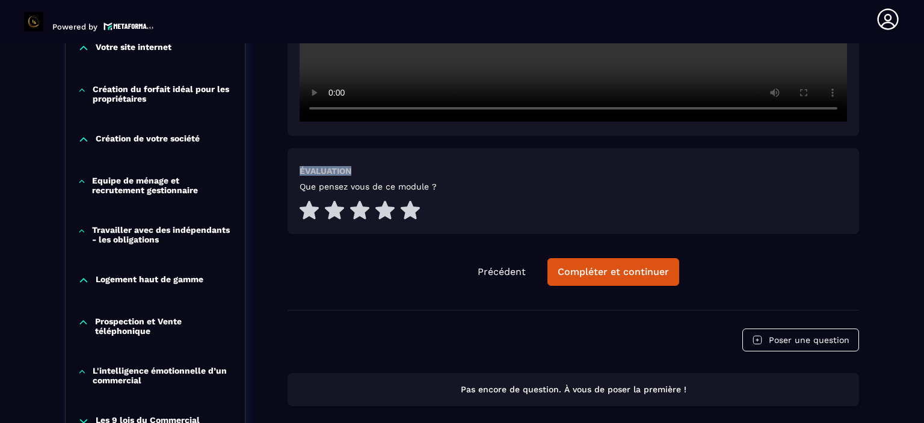
scroll to position [582, 0]
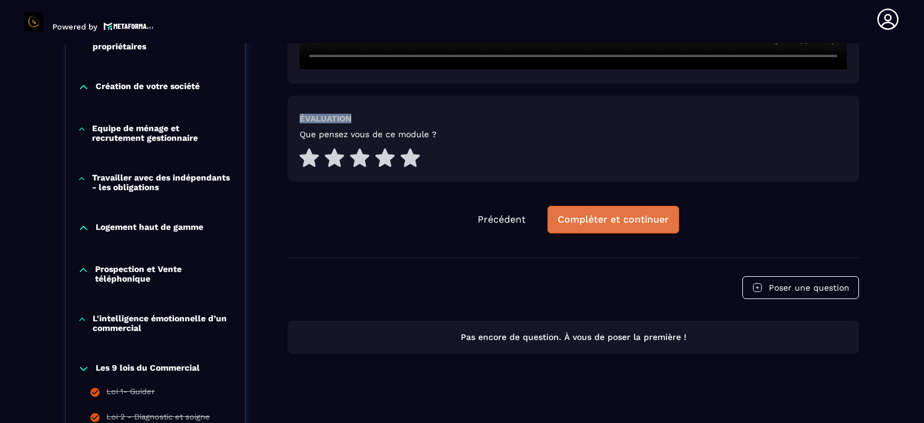
click at [597, 216] on div "Compléter et continuer" at bounding box center [613, 220] width 111 height 12
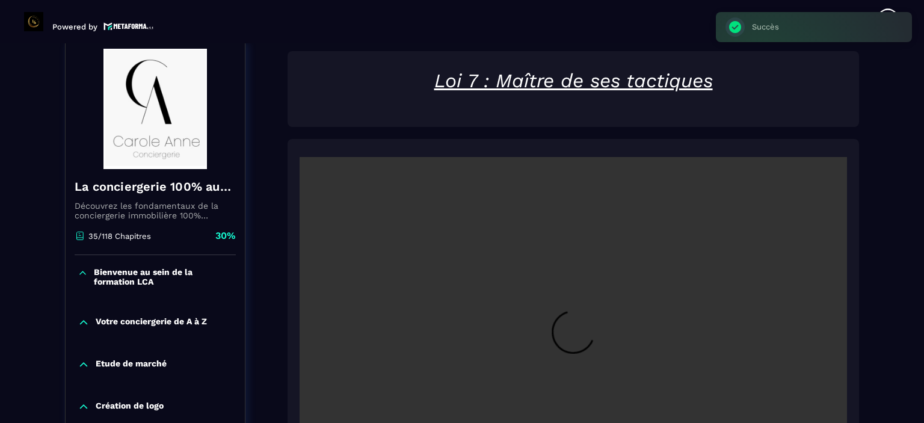
scroll to position [125, 0]
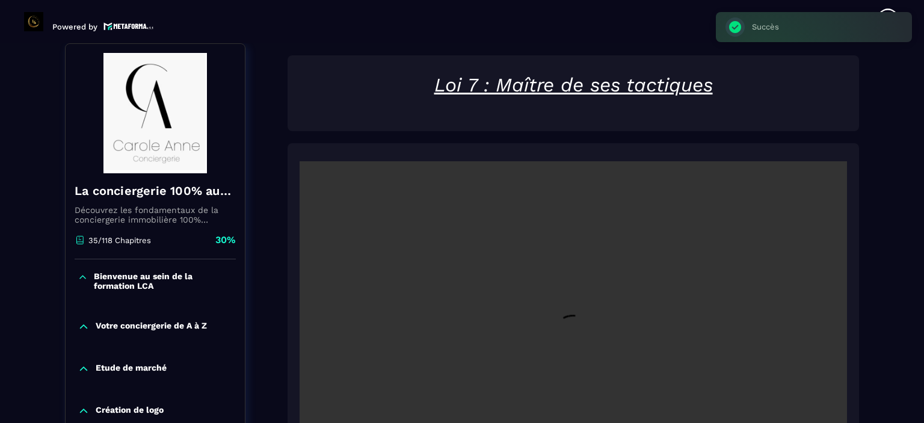
click at [580, 261] on video at bounding box center [573, 343] width 547 height 365
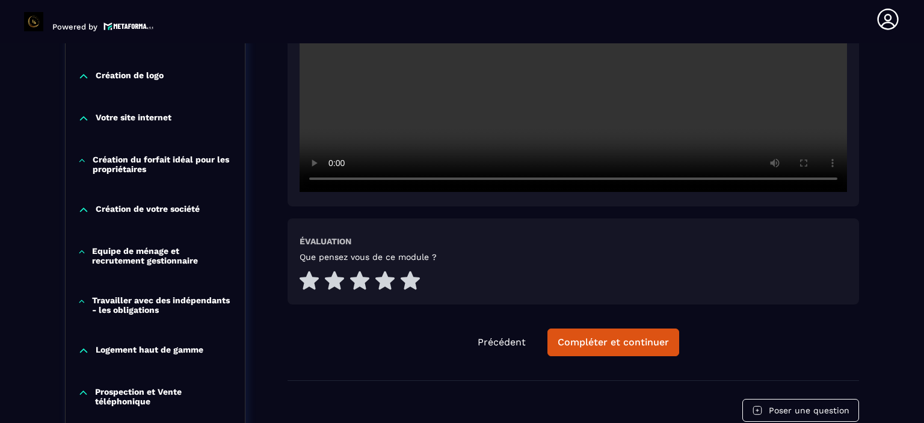
scroll to position [462, 0]
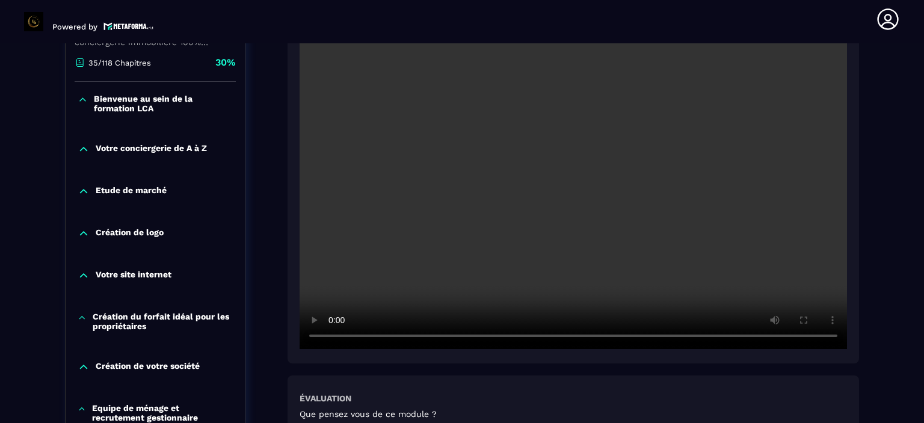
scroll to position [294, 0]
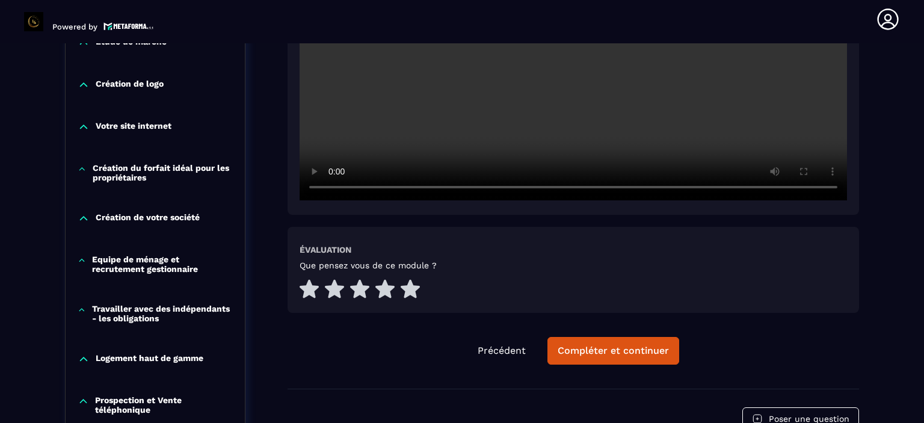
scroll to position [462, 0]
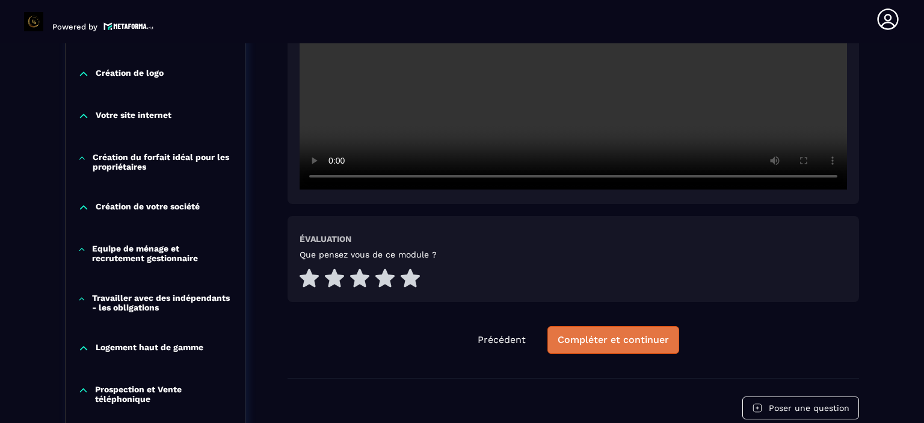
click at [624, 339] on div "Compléter et continuer" at bounding box center [613, 340] width 111 height 12
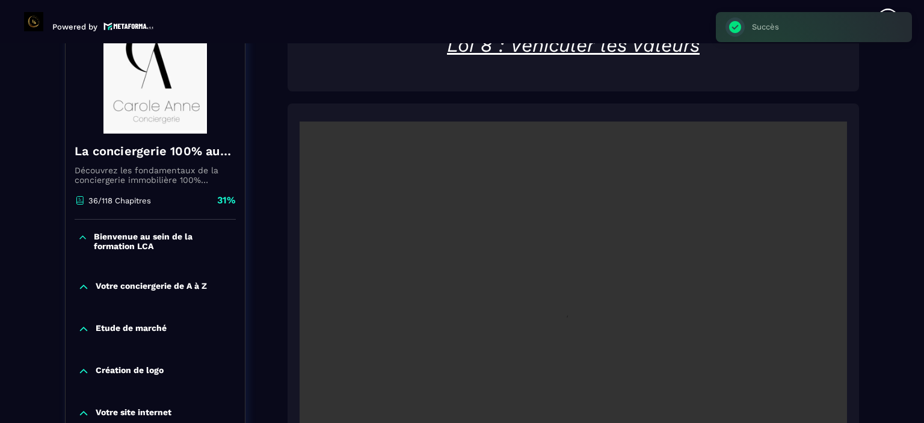
scroll to position [125, 0]
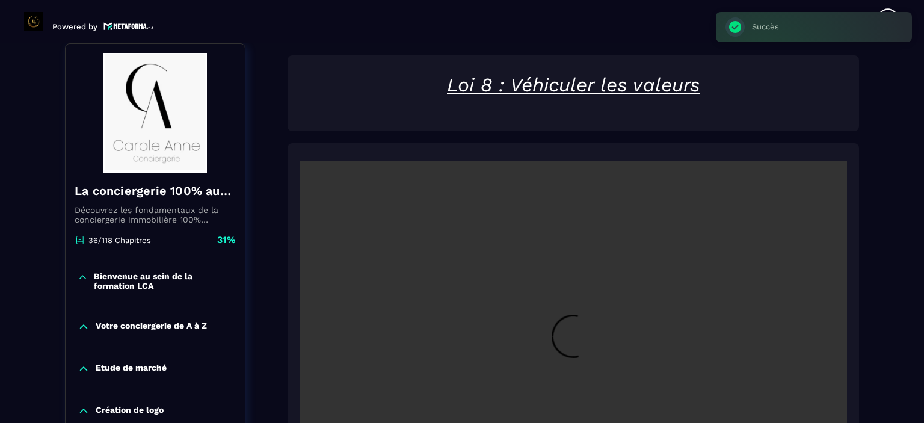
click at [624, 339] on video at bounding box center [573, 343] width 547 height 365
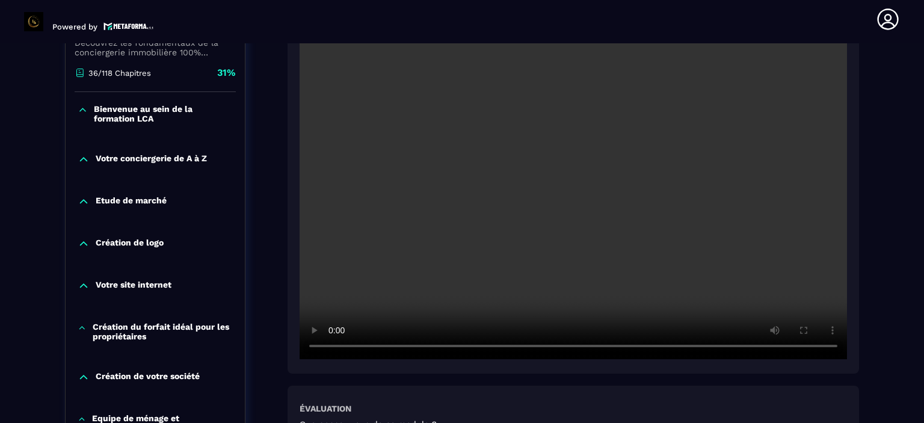
scroll to position [318, 0]
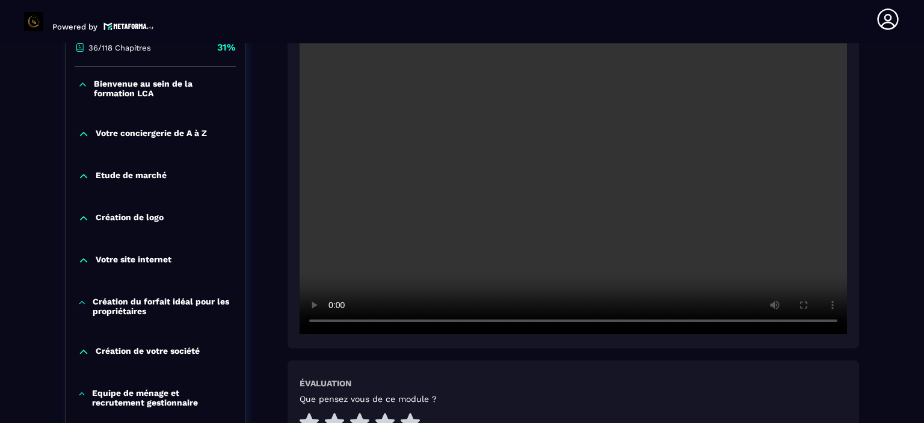
click at [900, 148] on section "Formations Questions Communauté Événements Formations / La conciergerie 100% au…" at bounding box center [462, 233] width 924 height 380
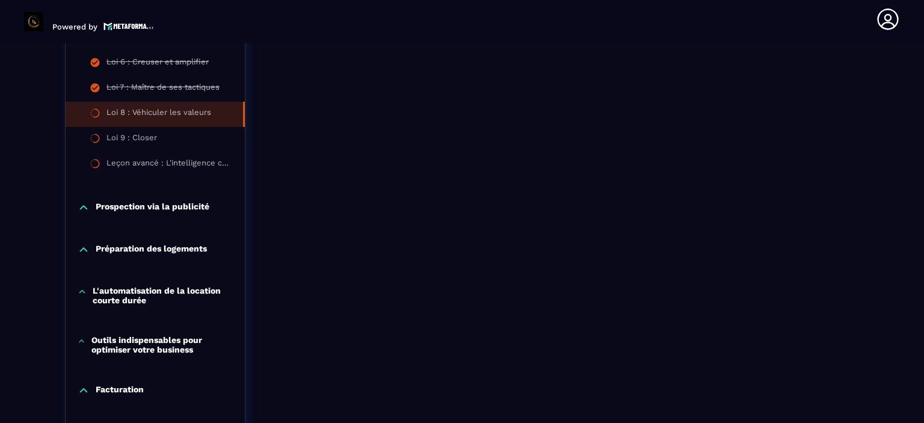
scroll to position [1039, 0]
click at [84, 202] on icon at bounding box center [84, 206] width 12 height 12
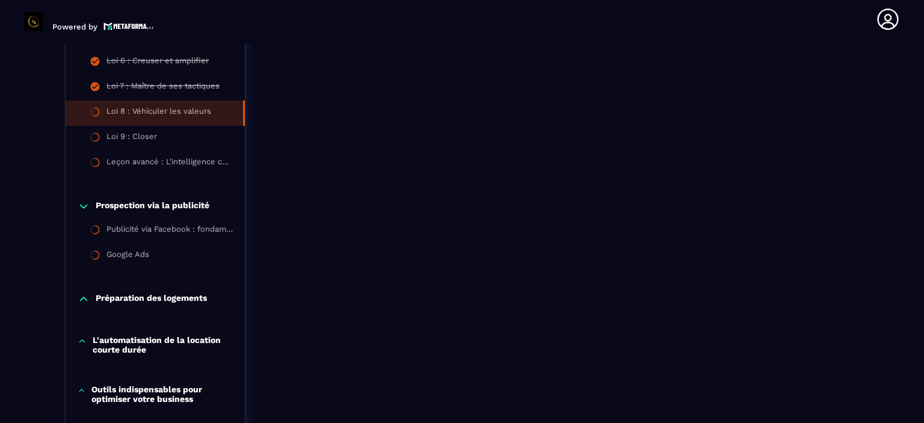
click at [84, 202] on icon at bounding box center [84, 206] width 12 height 12
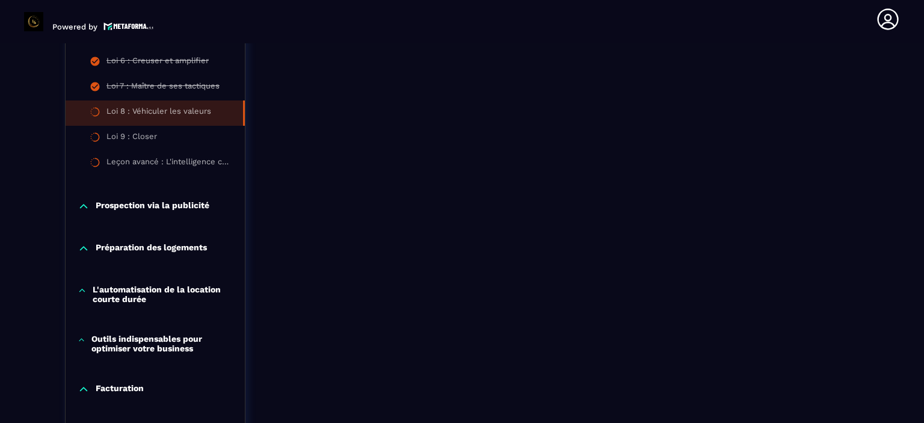
click at [82, 249] on icon at bounding box center [84, 248] width 12 height 12
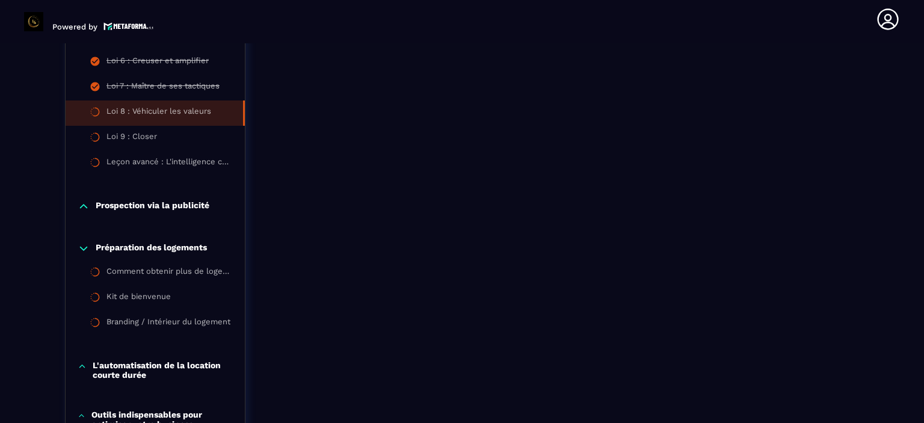
click at [82, 249] on icon at bounding box center [83, 249] width 7 height 4
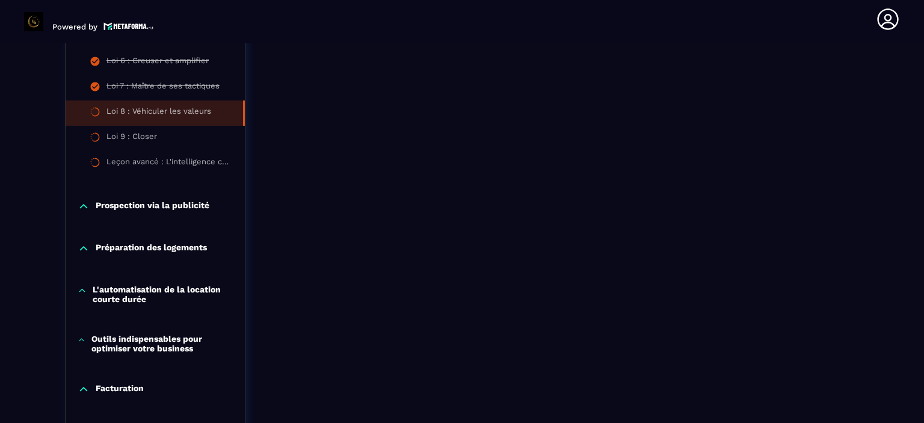
click at [84, 295] on icon at bounding box center [82, 290] width 9 height 12
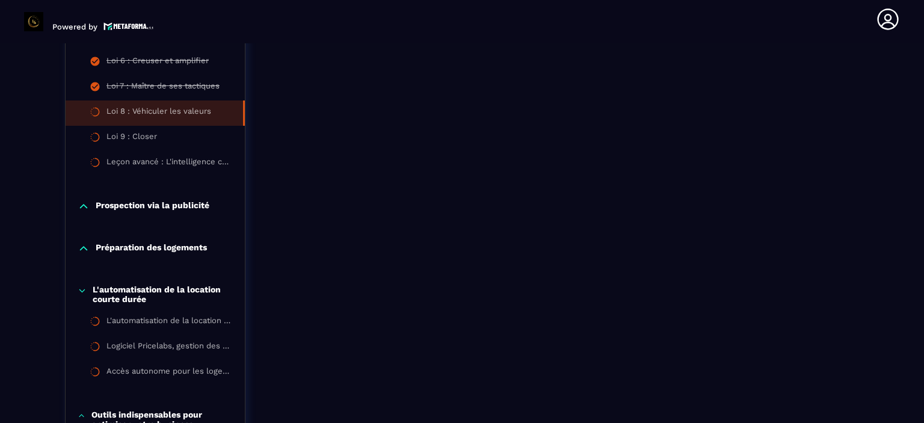
click at [84, 295] on icon at bounding box center [82, 290] width 9 height 12
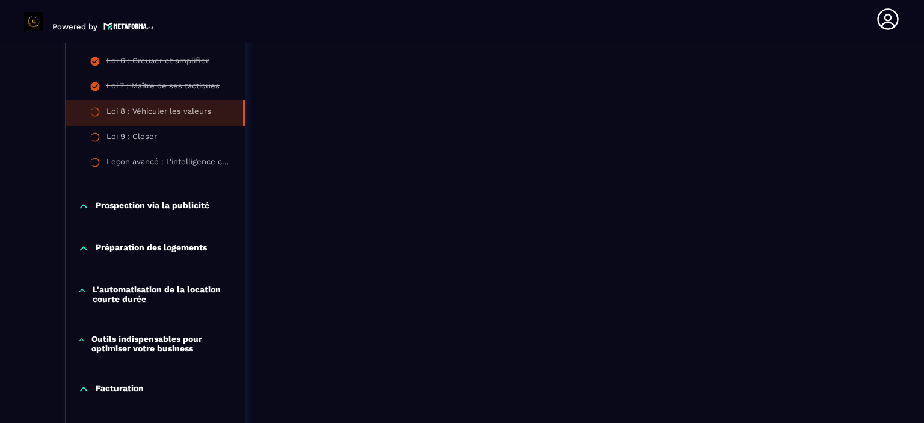
click at [78, 337] on icon at bounding box center [82, 340] width 8 height 12
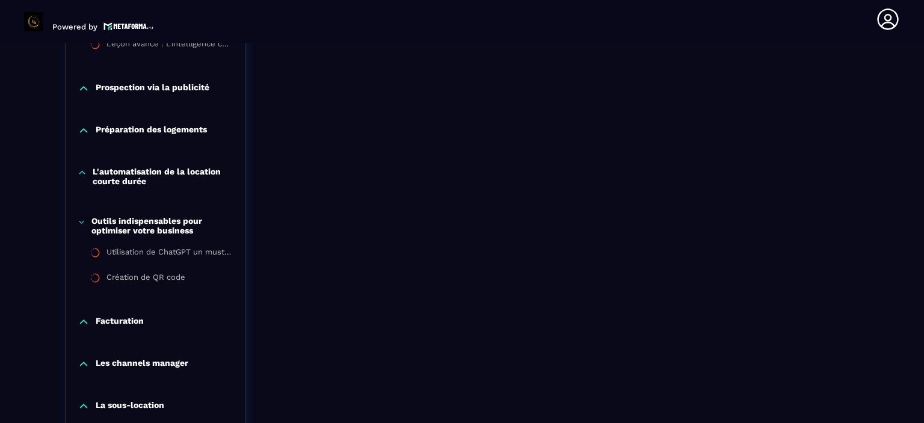
scroll to position [1160, 0]
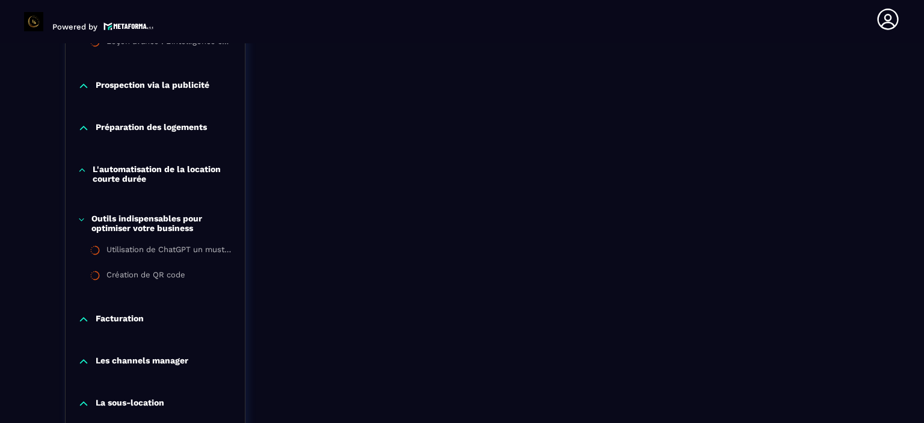
click at [81, 220] on icon at bounding box center [81, 219] width 5 height 2
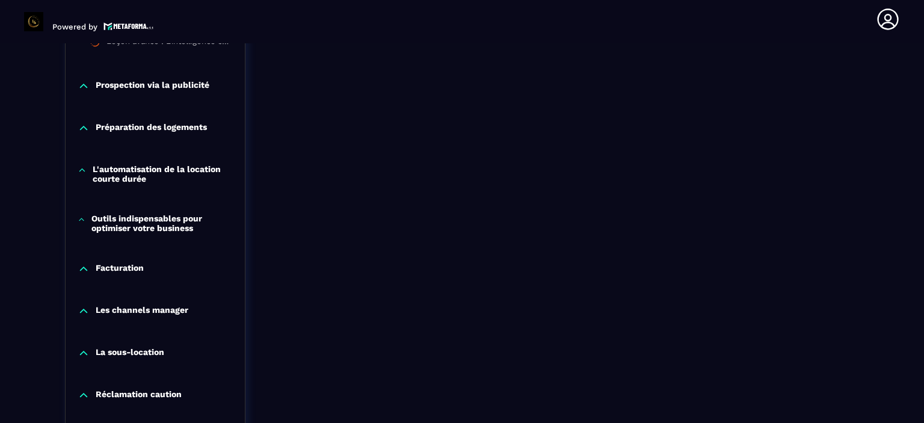
click at [84, 269] on icon at bounding box center [84, 269] width 12 height 12
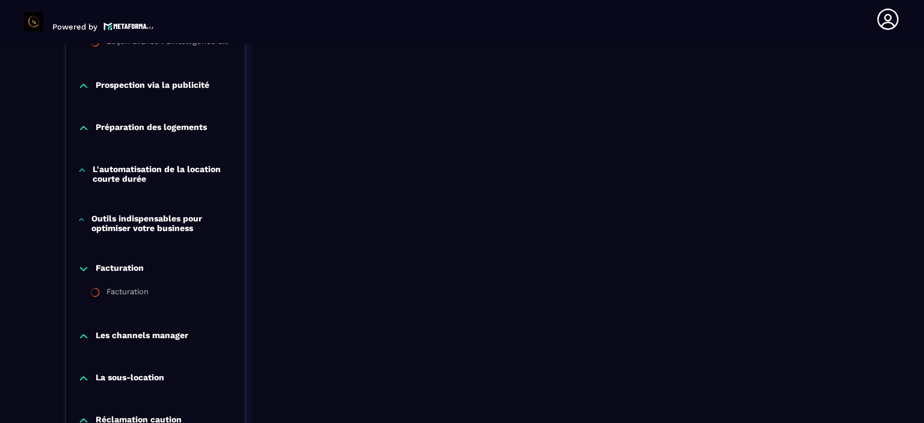
click at [84, 269] on icon at bounding box center [83, 269] width 7 height 4
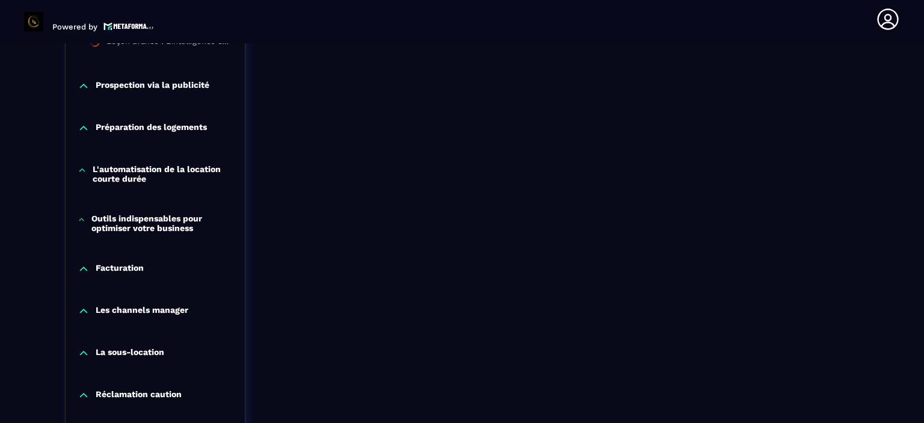
click at [89, 307] on icon at bounding box center [84, 311] width 12 height 12
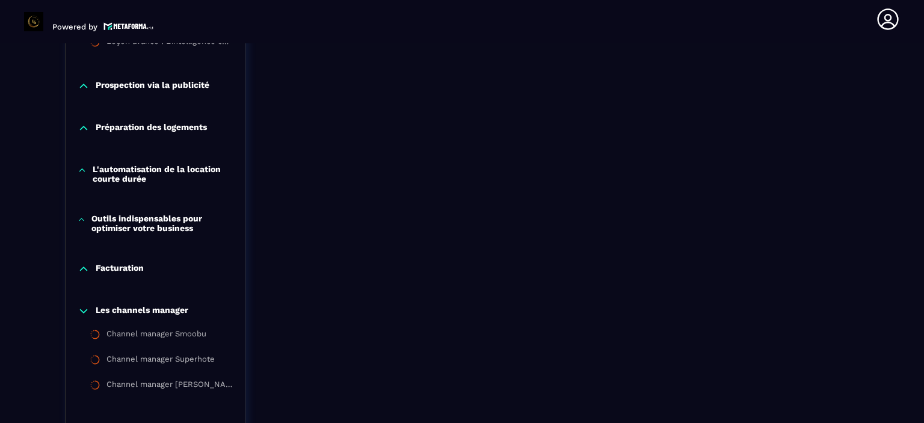
click at [89, 307] on icon at bounding box center [84, 311] width 12 height 12
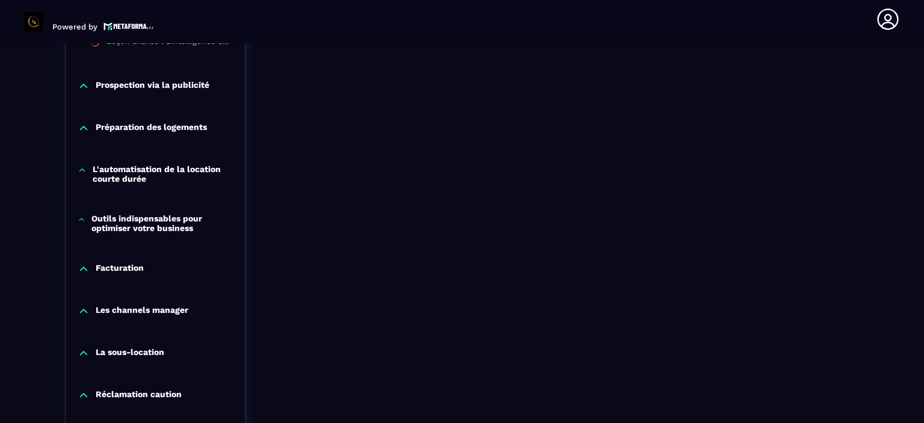
click at [75, 352] on div "La sous-location" at bounding box center [155, 353] width 179 height 12
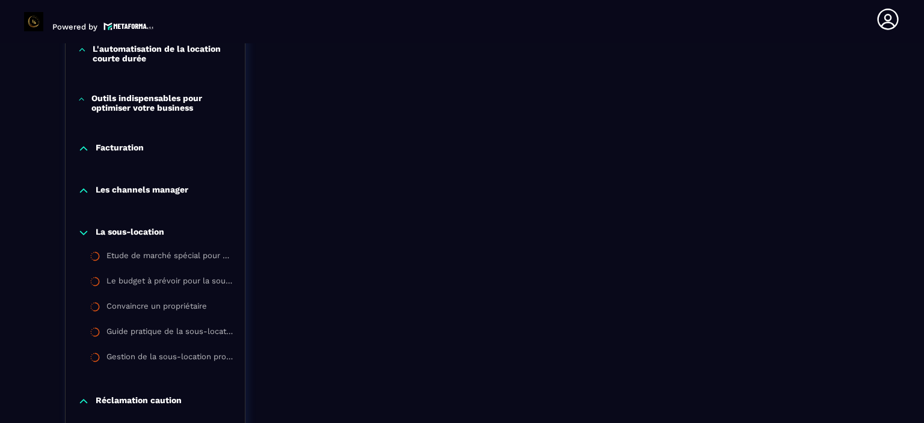
scroll to position [1304, 0]
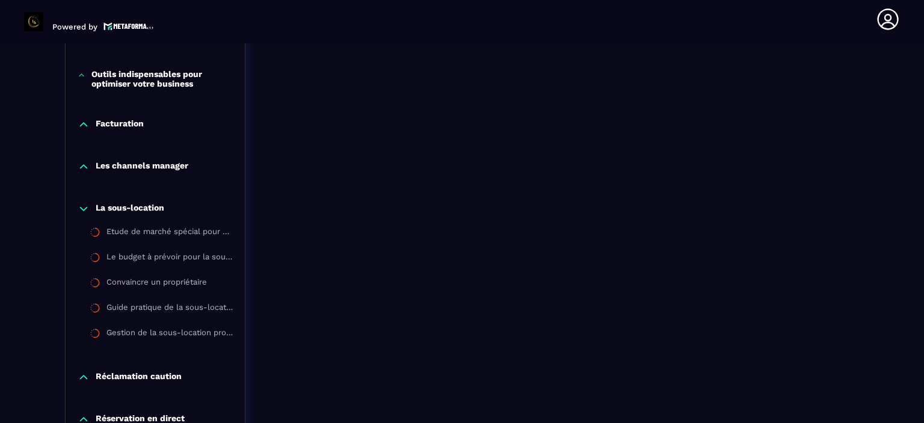
click at [81, 209] on icon at bounding box center [84, 209] width 12 height 12
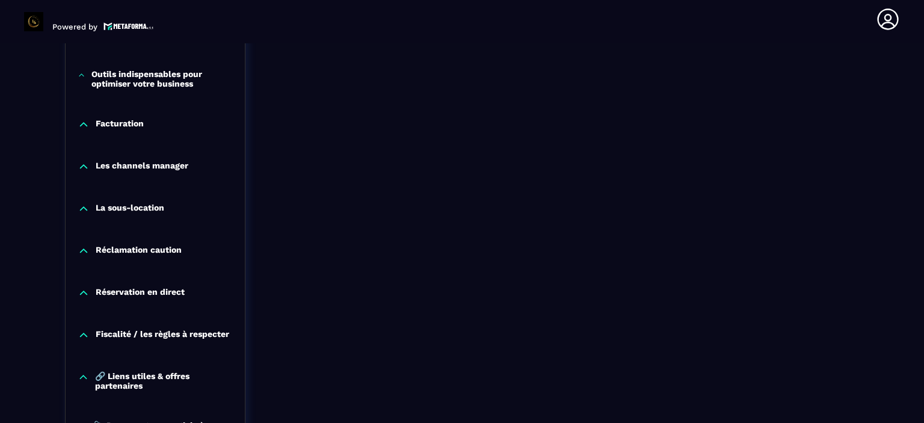
click at [79, 251] on icon at bounding box center [84, 251] width 12 height 12
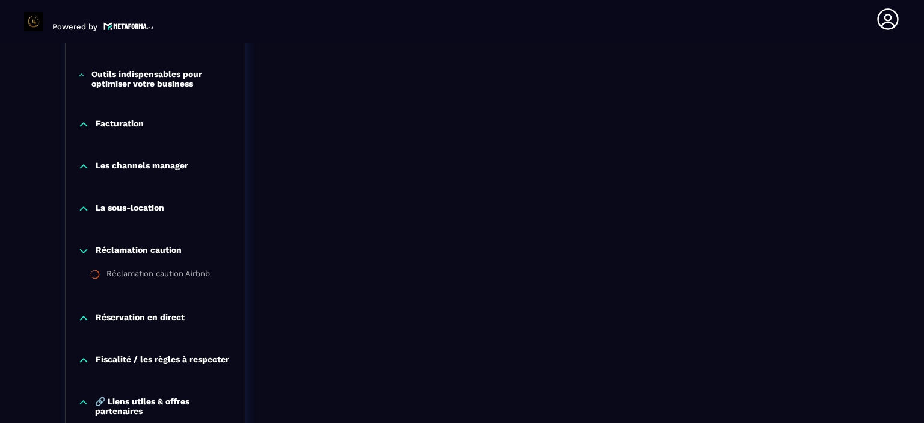
click at [79, 251] on icon at bounding box center [84, 251] width 12 height 12
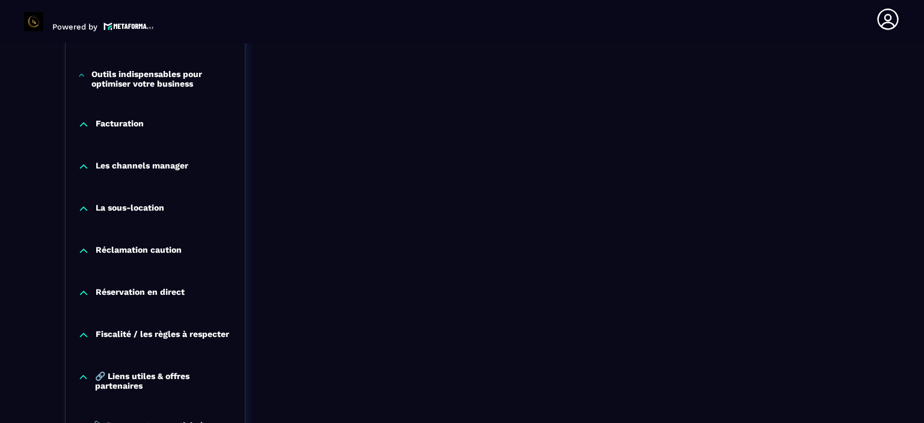
click at [86, 289] on icon at bounding box center [84, 293] width 12 height 12
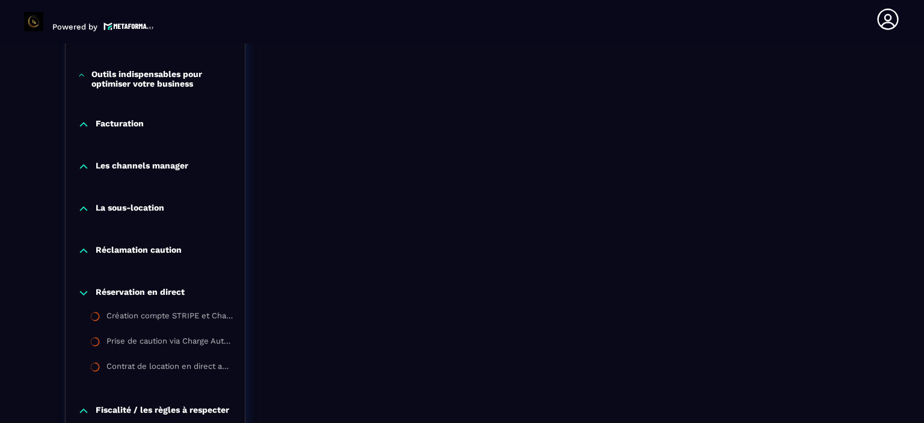
click at [86, 289] on icon at bounding box center [84, 293] width 12 height 12
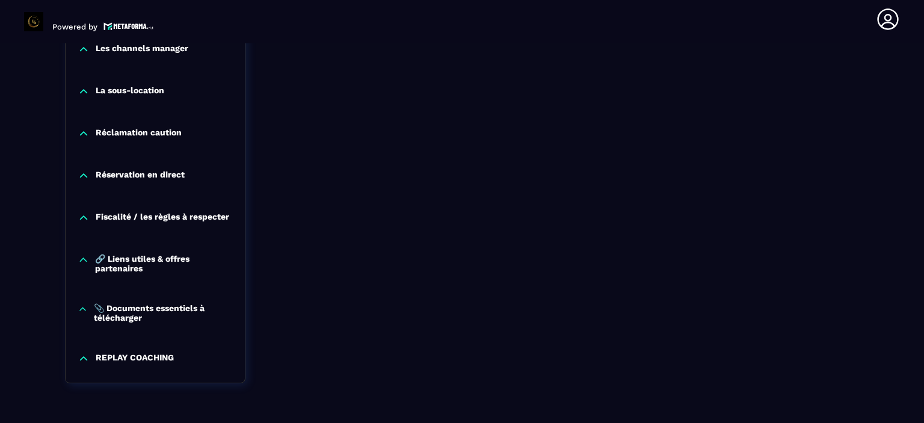
scroll to position [1424, 0]
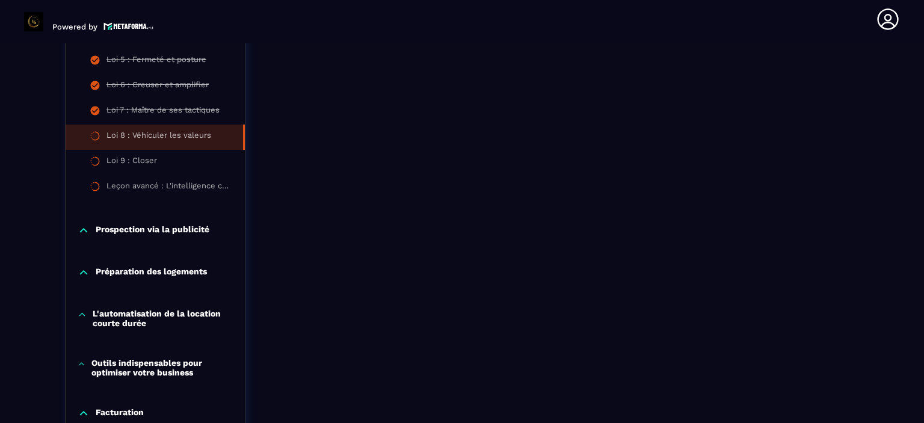
scroll to position [991, 0]
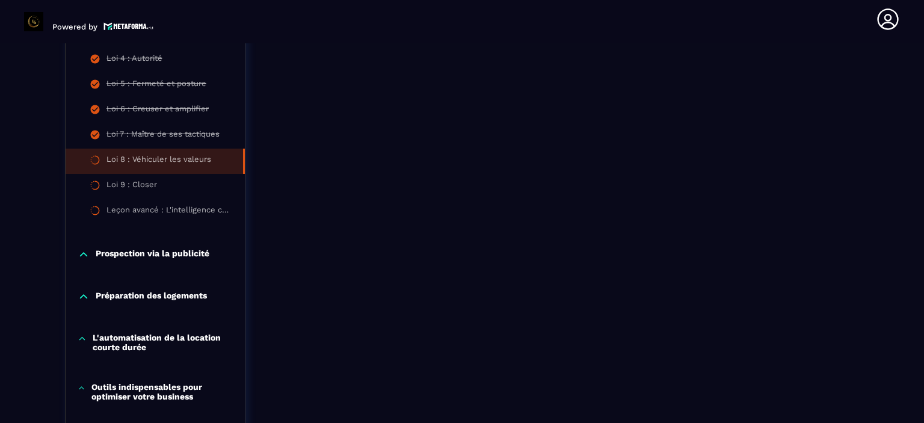
click at [848, 135] on div "Loi 8 : Véhiculer les valeurs Évaluation Que pensez vous de ce module ? Précéde…" at bounding box center [572, 2] width 571 height 1651
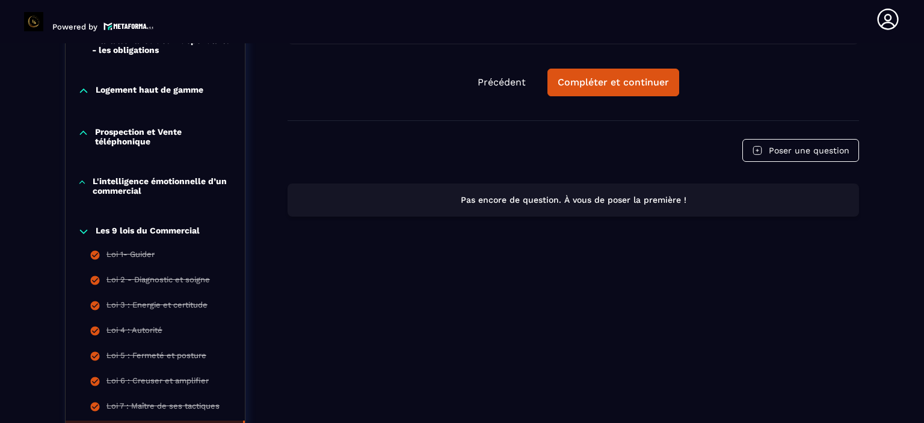
scroll to position [702, 0]
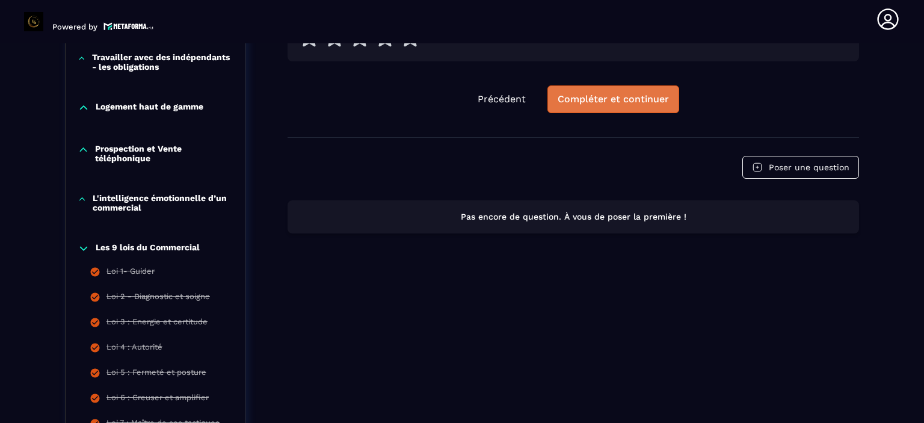
click at [635, 96] on div "Compléter et continuer" at bounding box center [613, 99] width 111 height 12
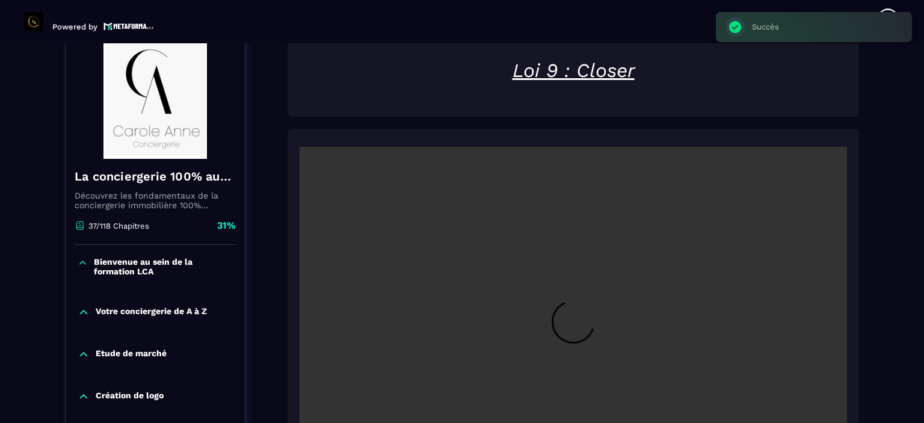
scroll to position [125, 0]
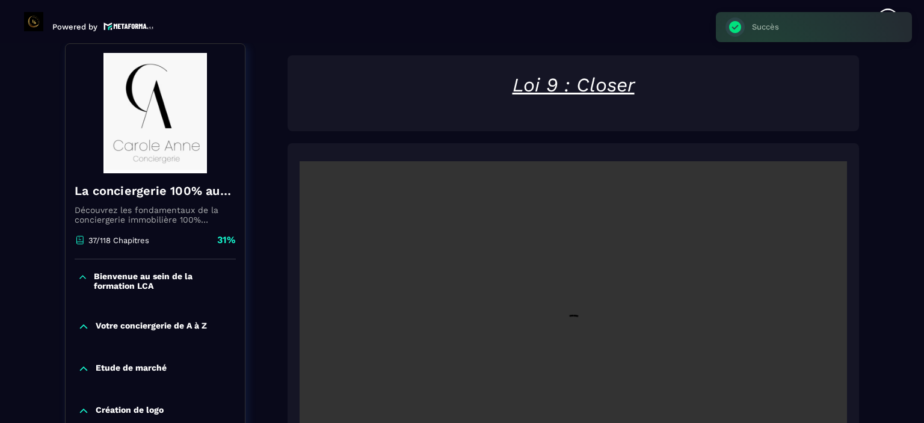
click at [552, 247] on video at bounding box center [573, 343] width 547 height 365
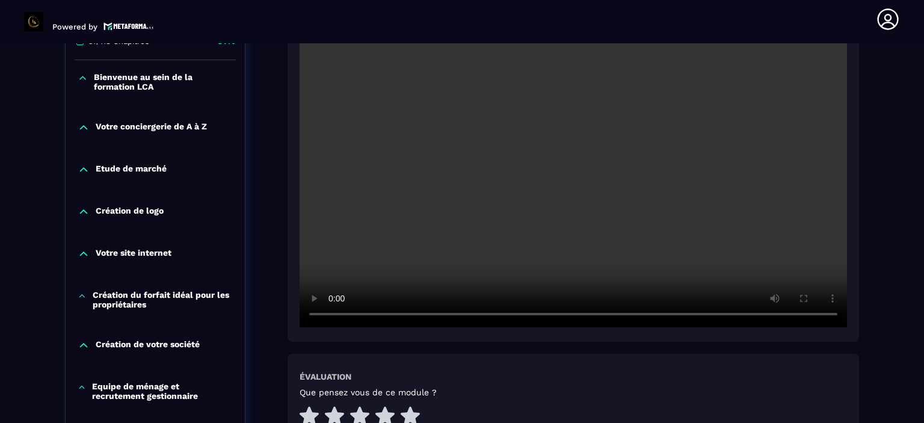
scroll to position [342, 0]
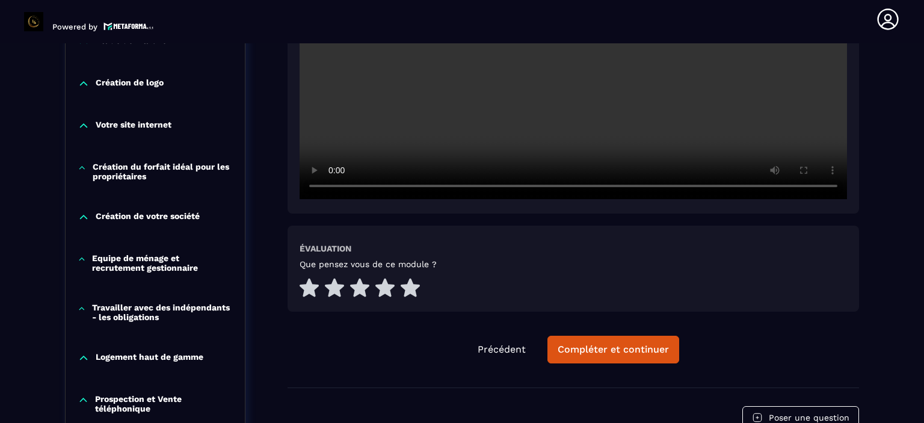
scroll to position [462, 0]
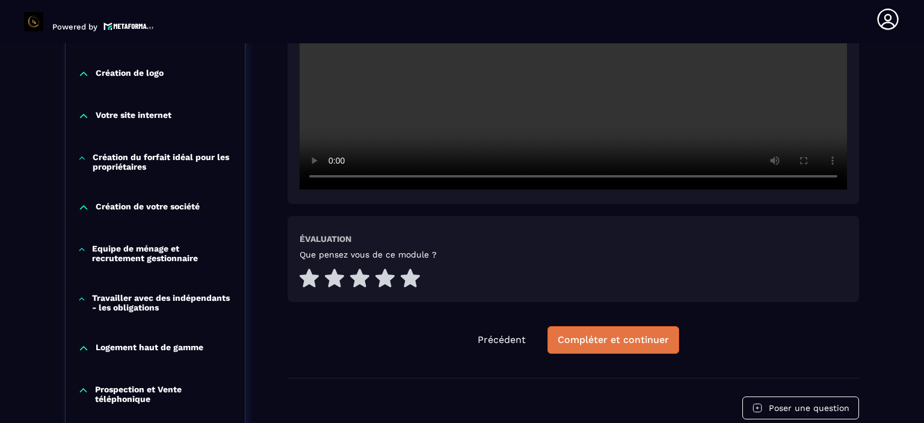
click at [615, 346] on button "Compléter et continuer" at bounding box center [613, 340] width 132 height 28
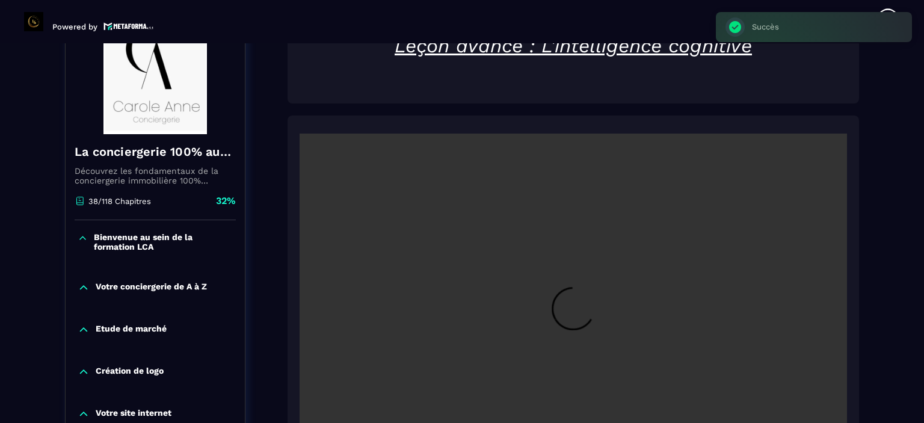
scroll to position [125, 0]
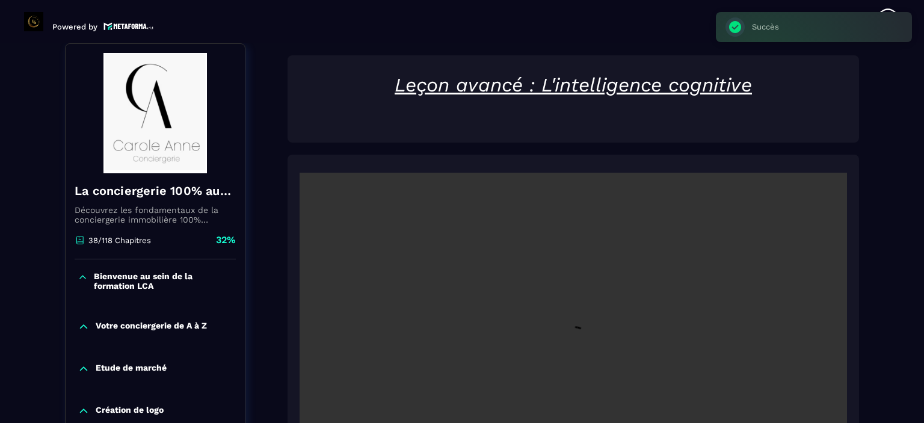
click at [616, 331] on video at bounding box center [573, 355] width 547 height 365
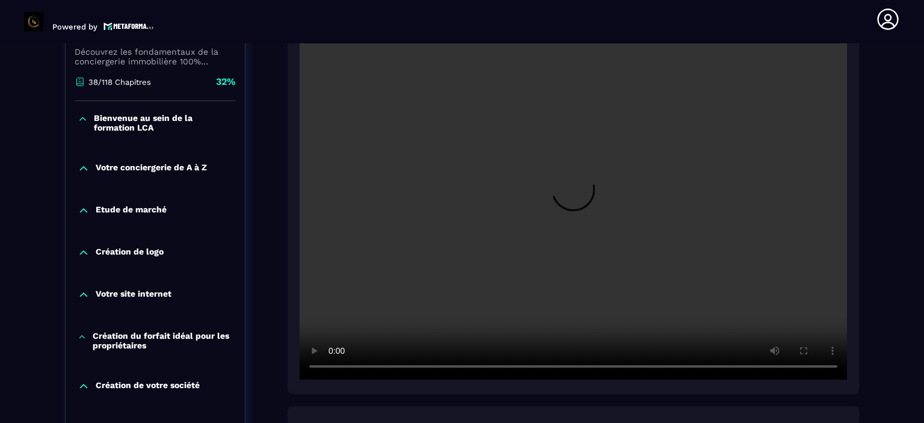
scroll to position [318, 0]
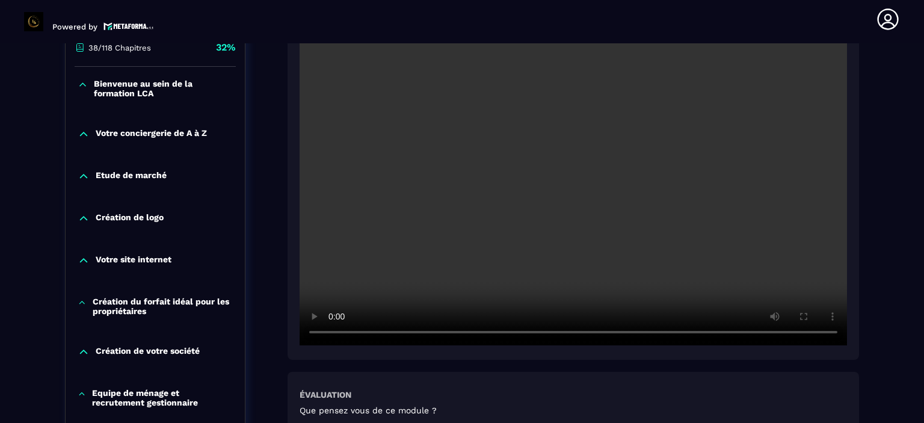
click at [477, 248] on video at bounding box center [573, 162] width 547 height 365
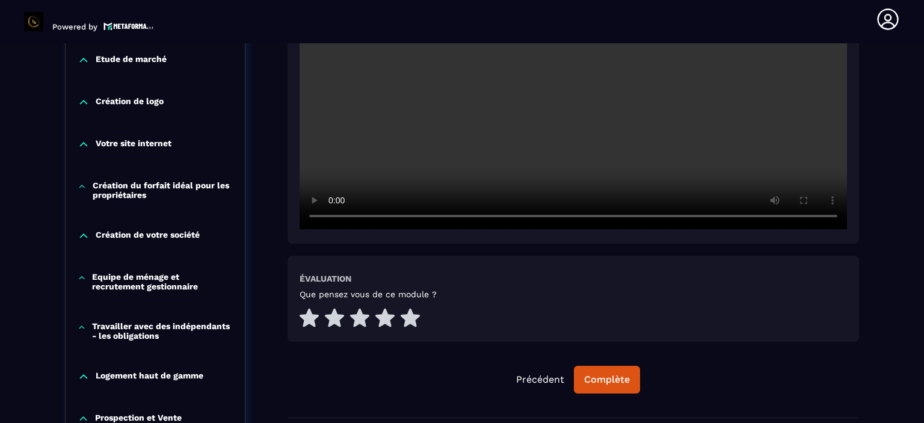
scroll to position [438, 0]
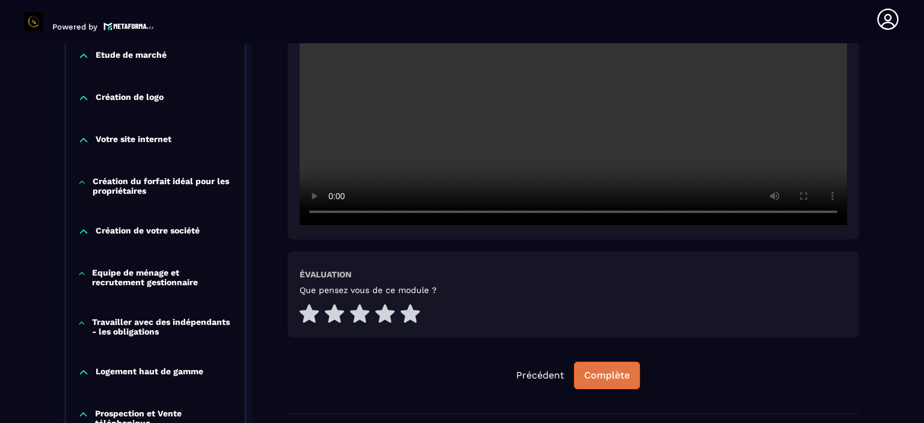
click at [609, 378] on div "Complète" at bounding box center [607, 375] width 46 height 12
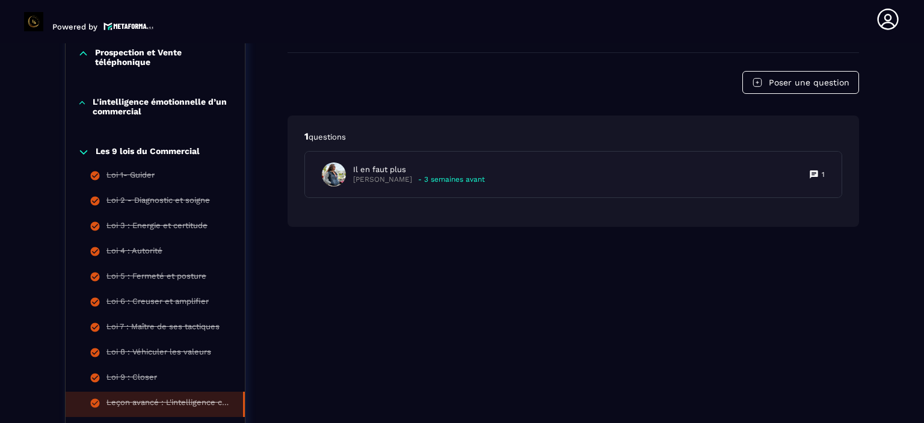
scroll to position [823, 0]
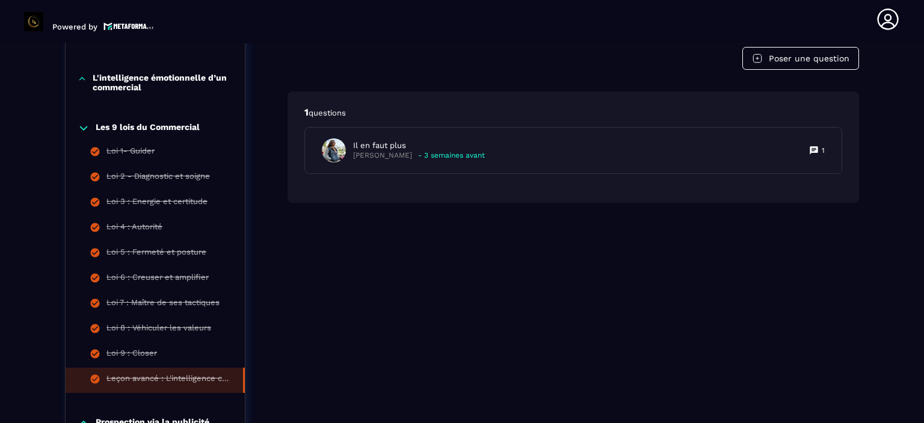
click at [87, 125] on icon at bounding box center [84, 128] width 12 height 12
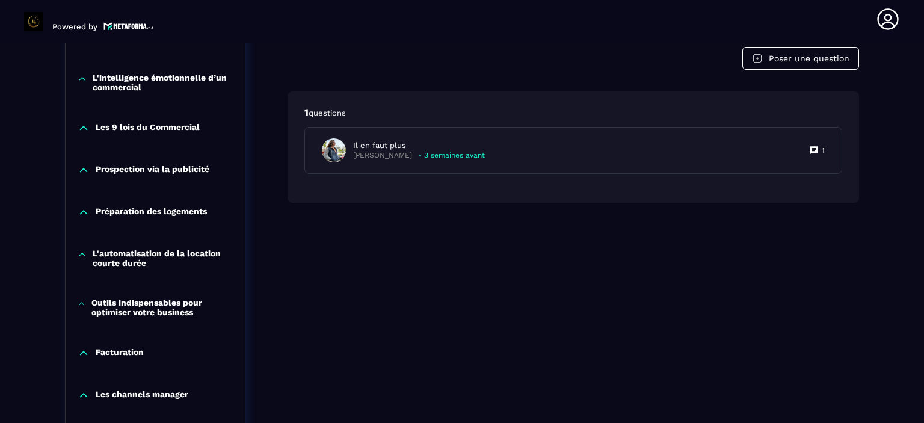
click at [81, 168] on icon at bounding box center [84, 170] width 12 height 12
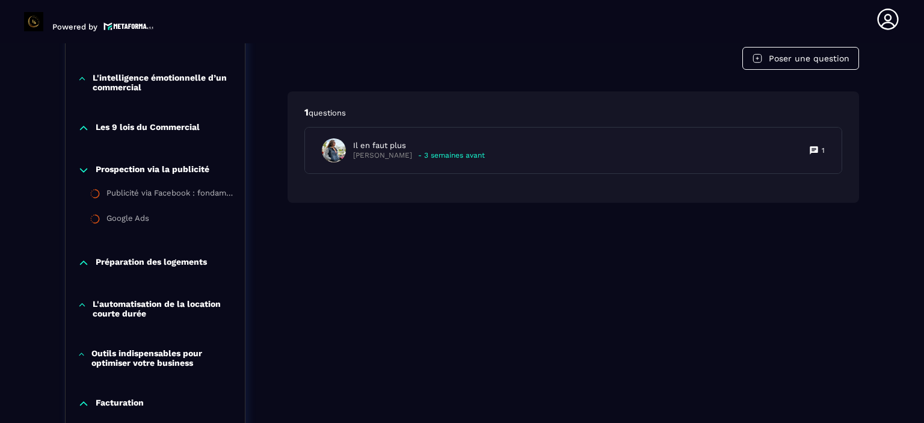
click at [81, 168] on icon at bounding box center [83, 170] width 7 height 4
